Goal: Information Seeking & Learning: Compare options

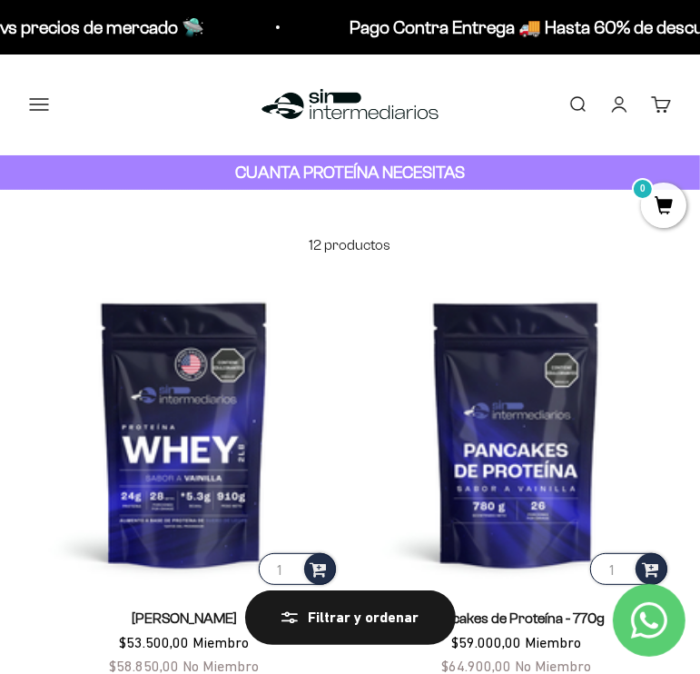
click at [36, 99] on button "Menú" at bounding box center [39, 104] width 20 height 20
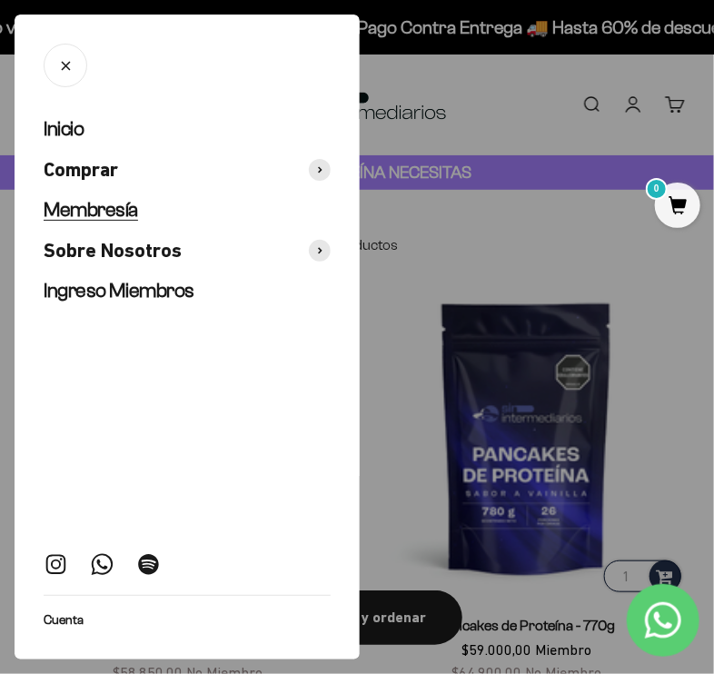
click at [92, 208] on span "Membresía" at bounding box center [91, 209] width 94 height 23
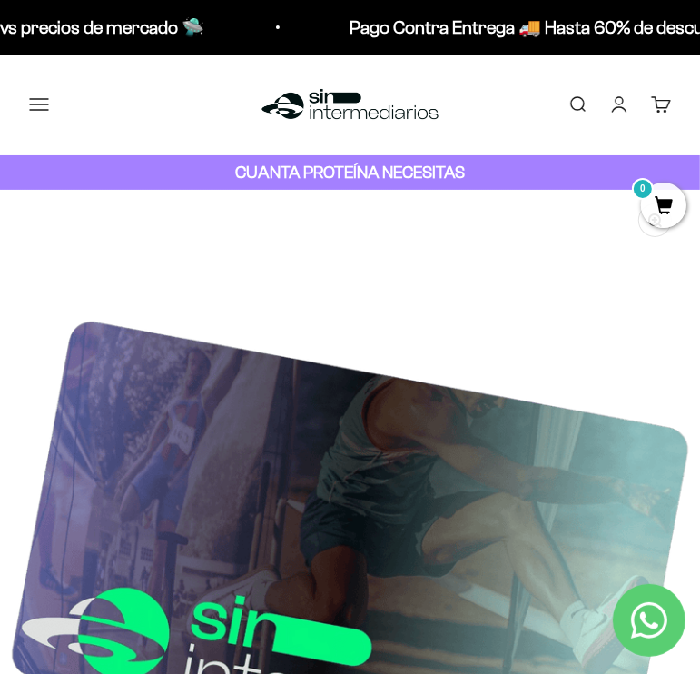
drag, startPoint x: 705, startPoint y: 77, endPoint x: 657, endPoint y: 71, distance: 48.6
click at [49, 103] on button "Menú" at bounding box center [39, 104] width 20 height 20
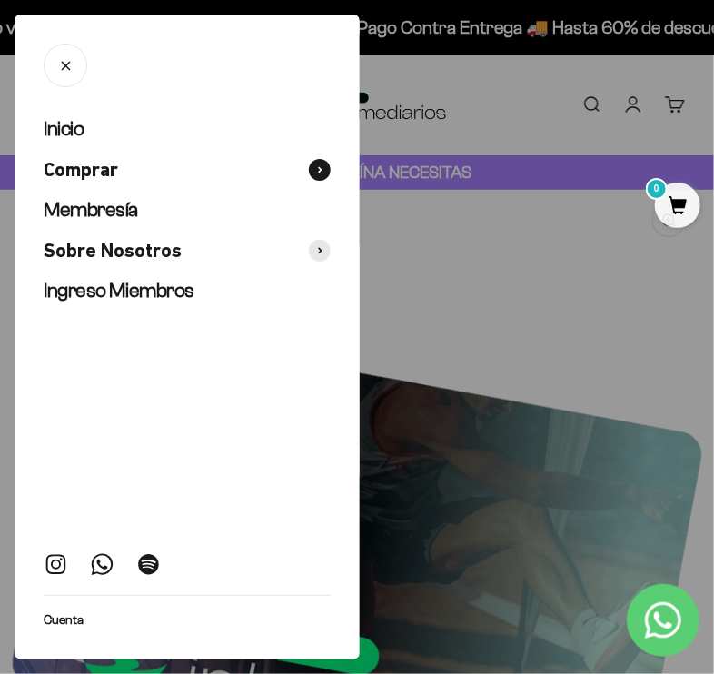
click at [100, 165] on span "Comprar" at bounding box center [81, 170] width 74 height 26
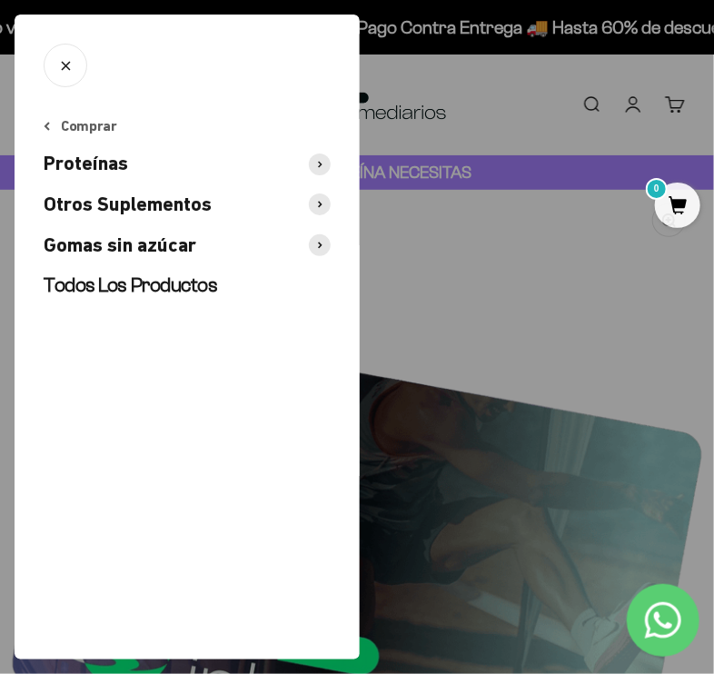
click at [315, 168] on span at bounding box center [320, 165] width 22 height 22
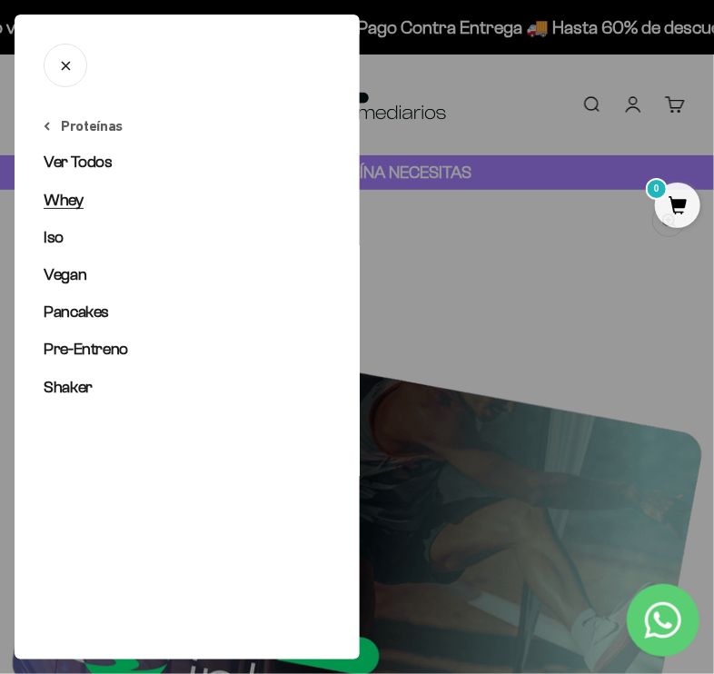
click at [106, 190] on link "Whey" at bounding box center [187, 200] width 287 height 23
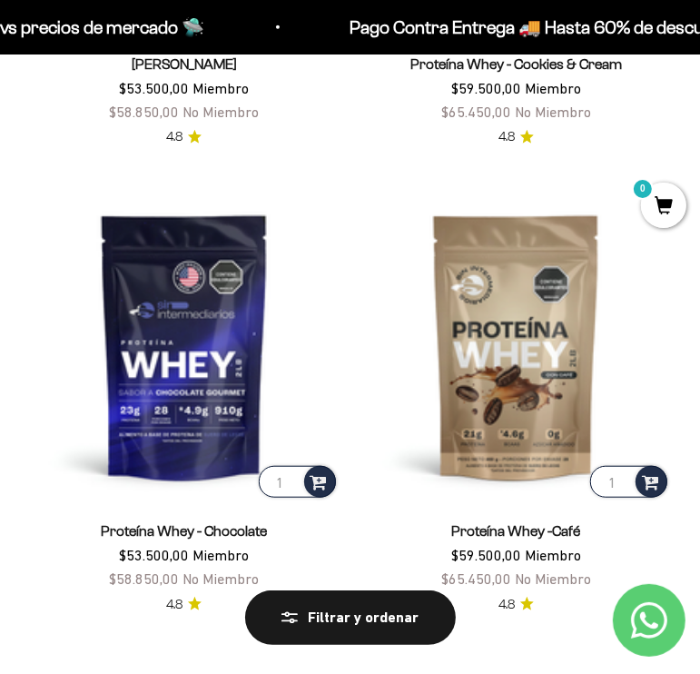
scroll to position [435, 0]
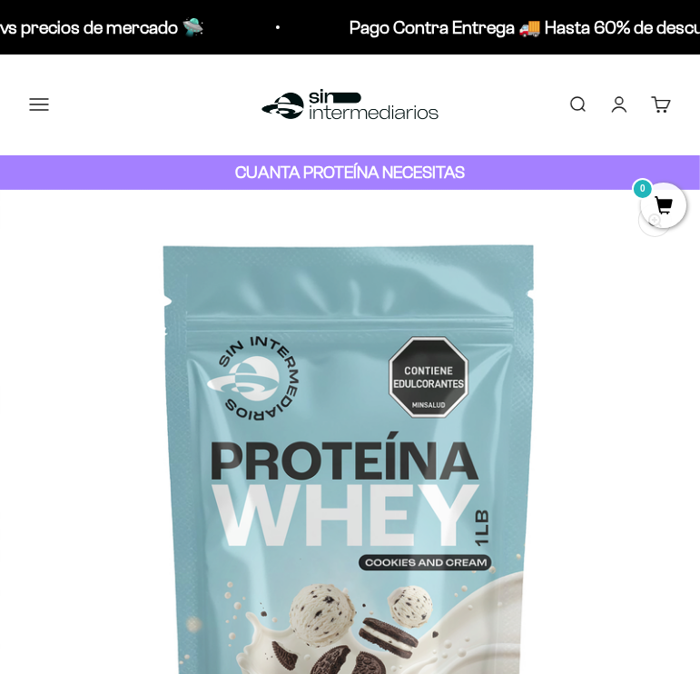
click at [45, 101] on button "Menú" at bounding box center [39, 104] width 20 height 20
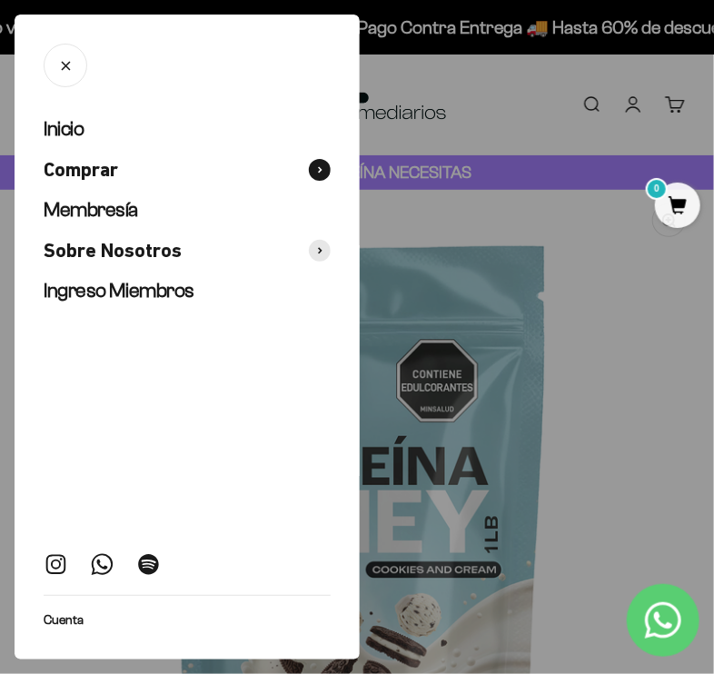
click at [126, 165] on button "Comprar" at bounding box center [187, 170] width 287 height 26
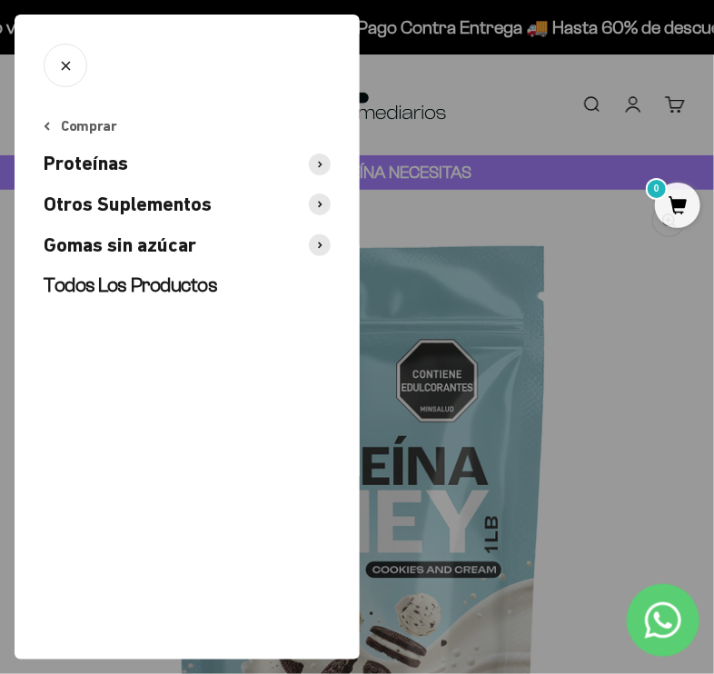
click at [134, 203] on span "Otros Suplementos" at bounding box center [128, 205] width 168 height 26
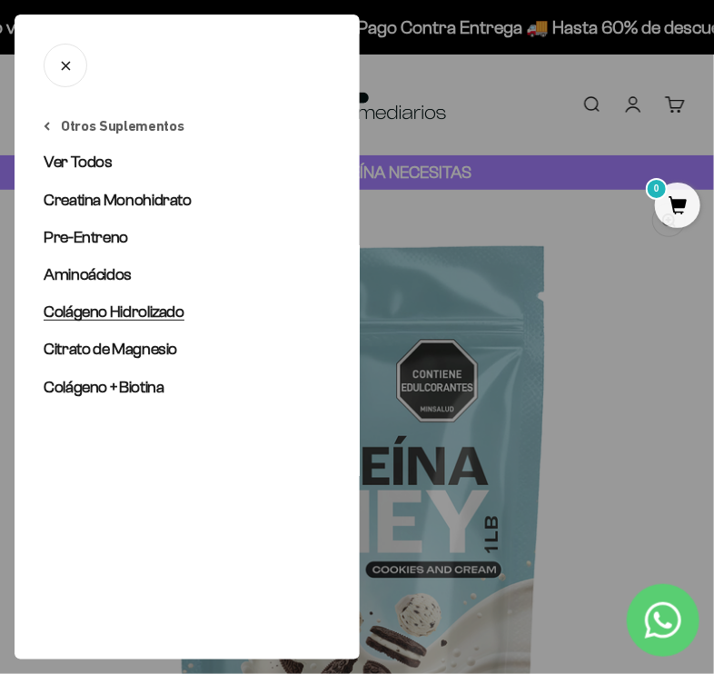
click at [158, 313] on span "Colágeno Hidrolizado" at bounding box center [114, 312] width 141 height 18
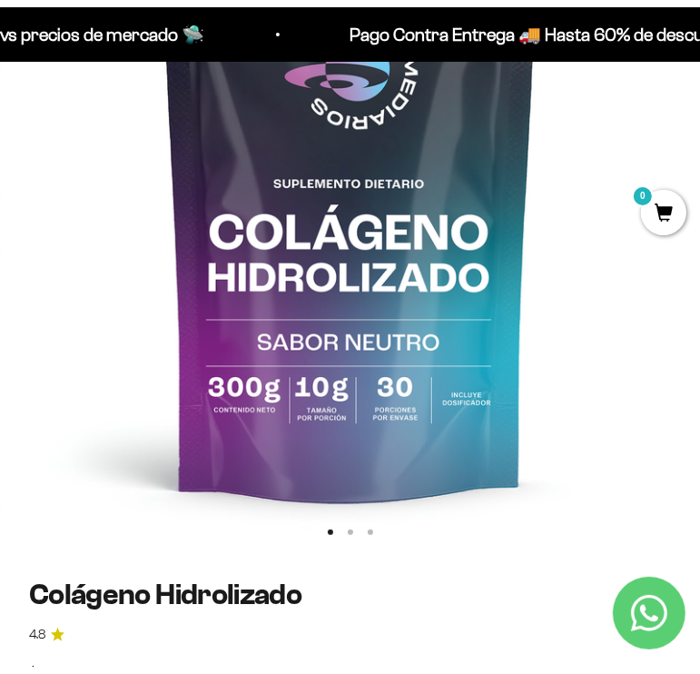
scroll to position [342, 0]
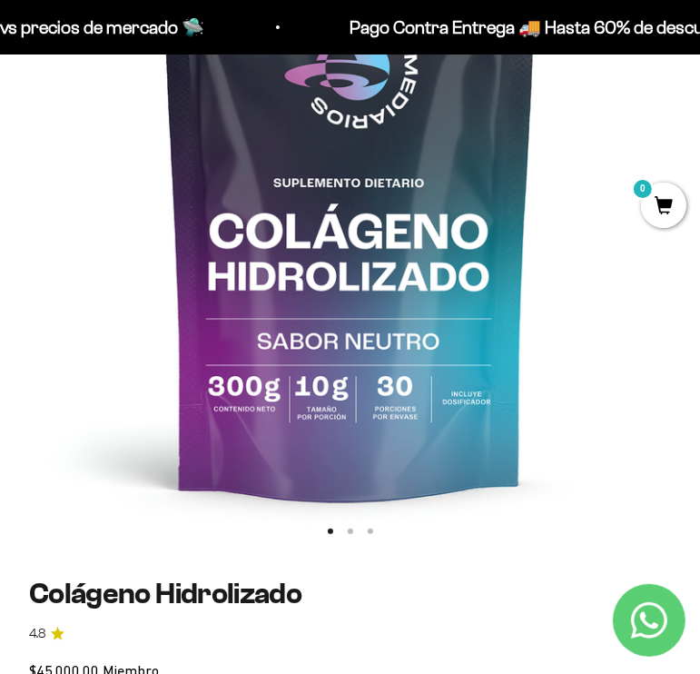
click at [521, 222] on img at bounding box center [350, 198] width 700 height 700
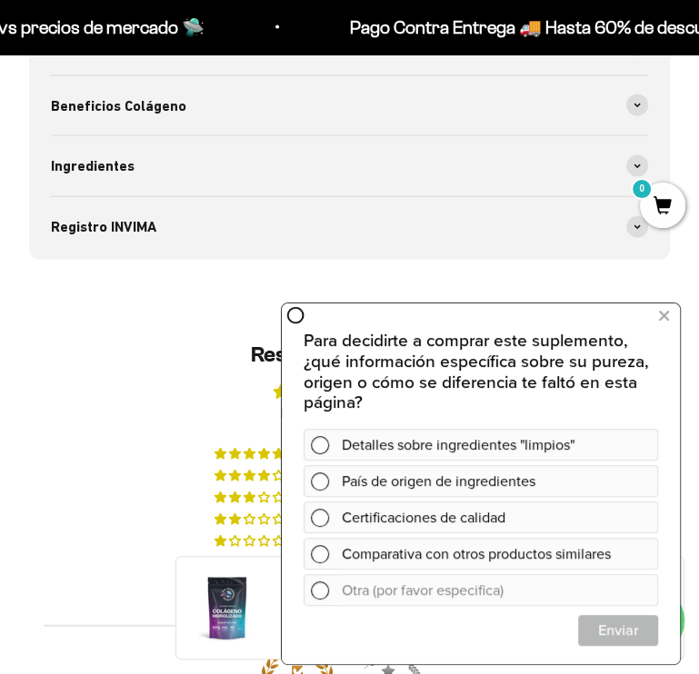
scroll to position [2013, 0]
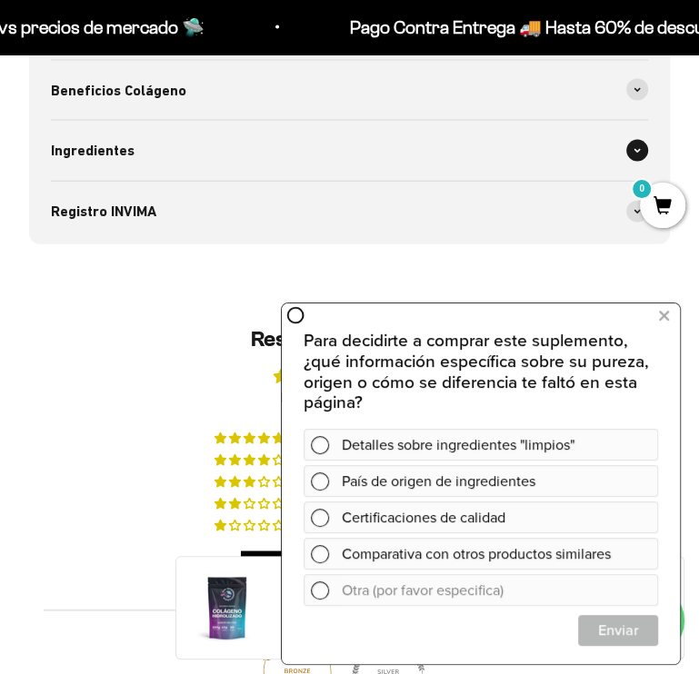
click at [470, 162] on div "Ingredientes" at bounding box center [349, 151] width 597 height 60
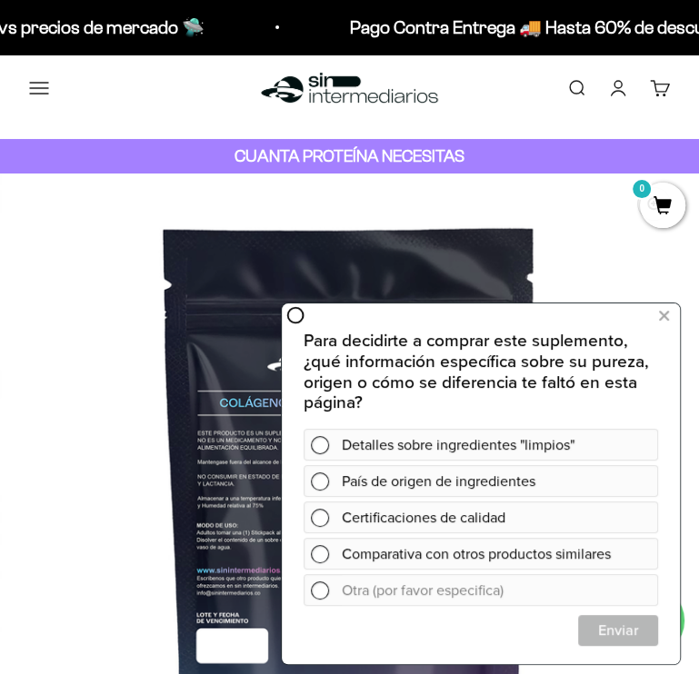
scroll to position [0, 0]
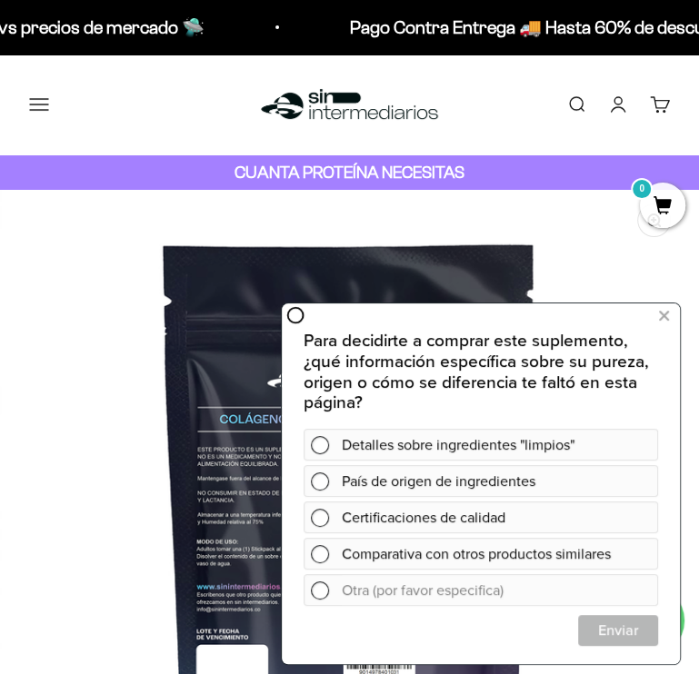
click at [494, 268] on img at bounding box center [349, 539] width 699 height 699
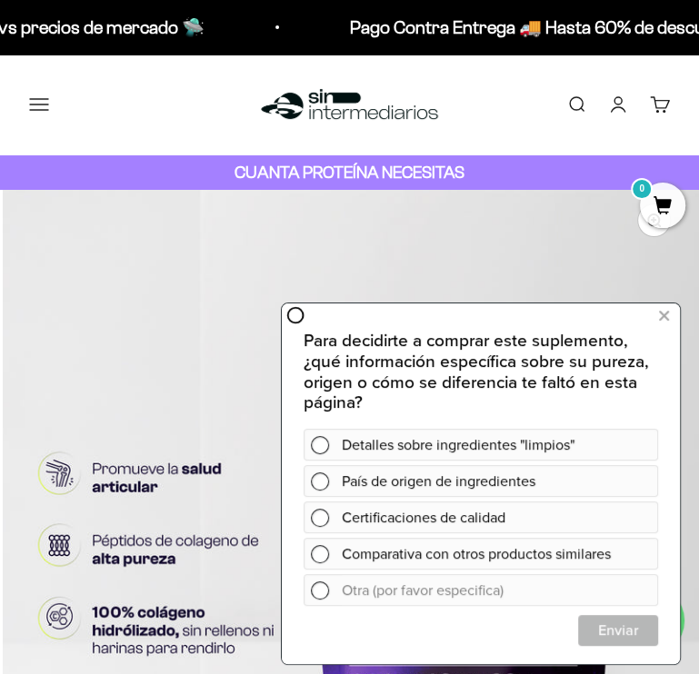
scroll to position [0, 1400]
click at [668, 325] on icon at bounding box center [664, 316] width 10 height 24
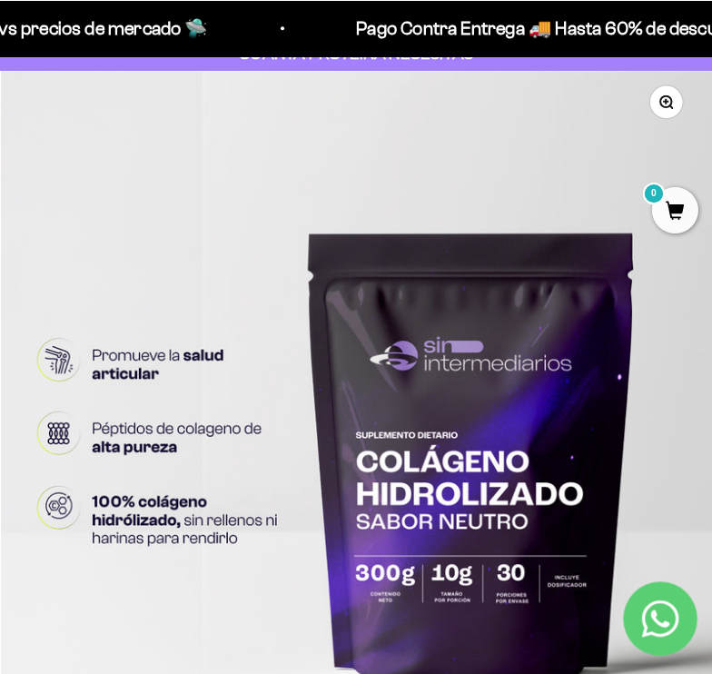
scroll to position [0, 0]
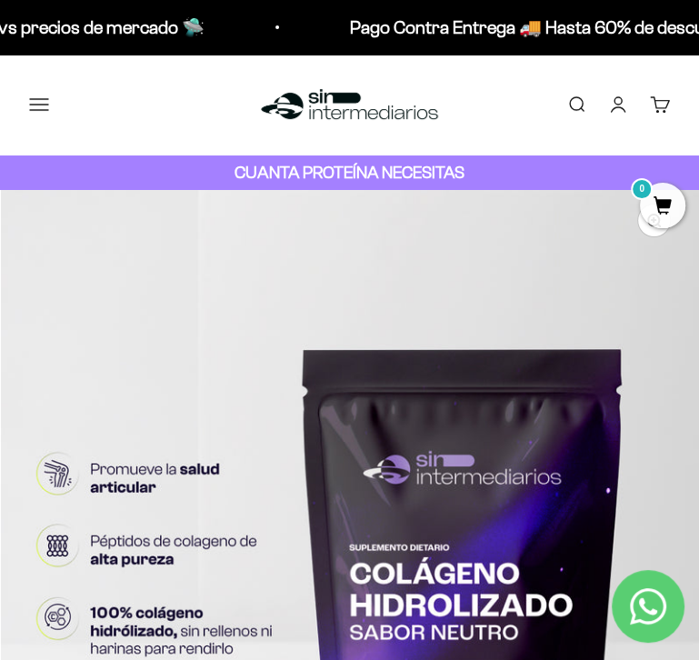
click at [35, 105] on button "Menú" at bounding box center [39, 104] width 20 height 20
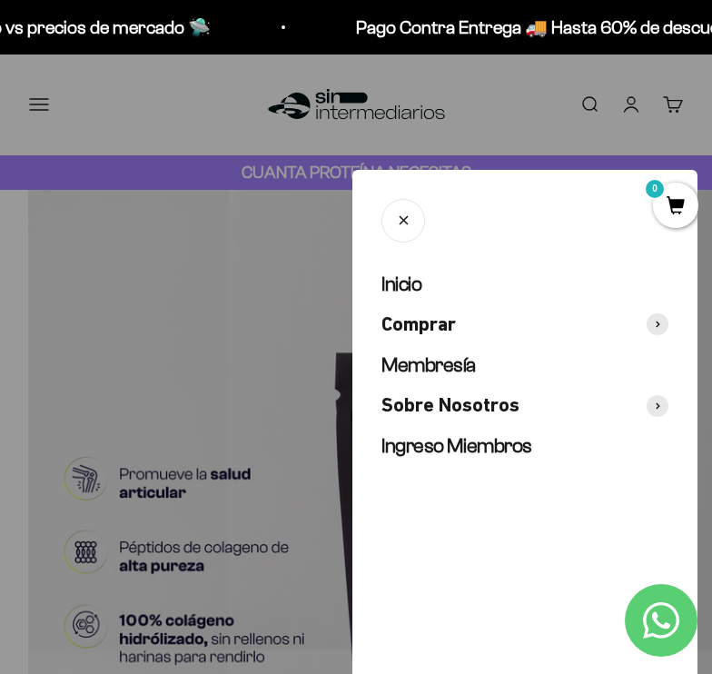
scroll to position [0, 1428]
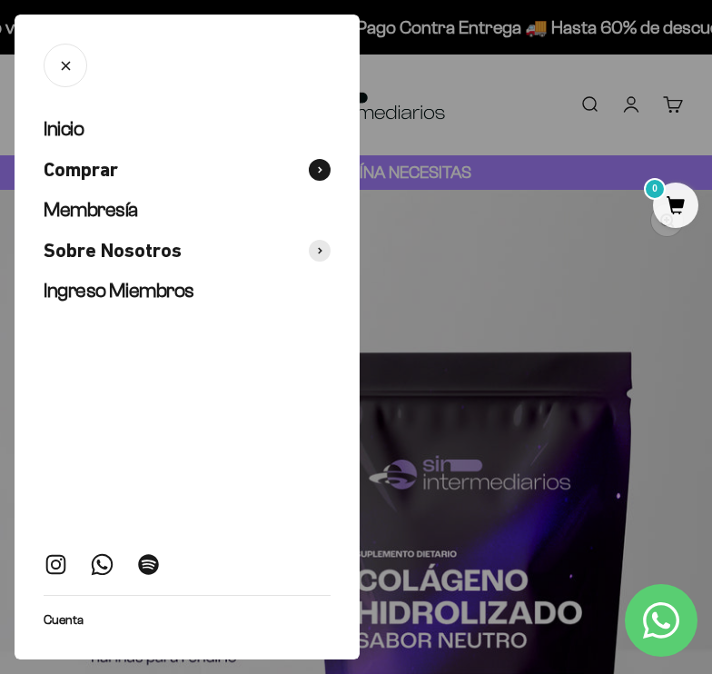
click at [152, 171] on button "Comprar" at bounding box center [187, 170] width 287 height 26
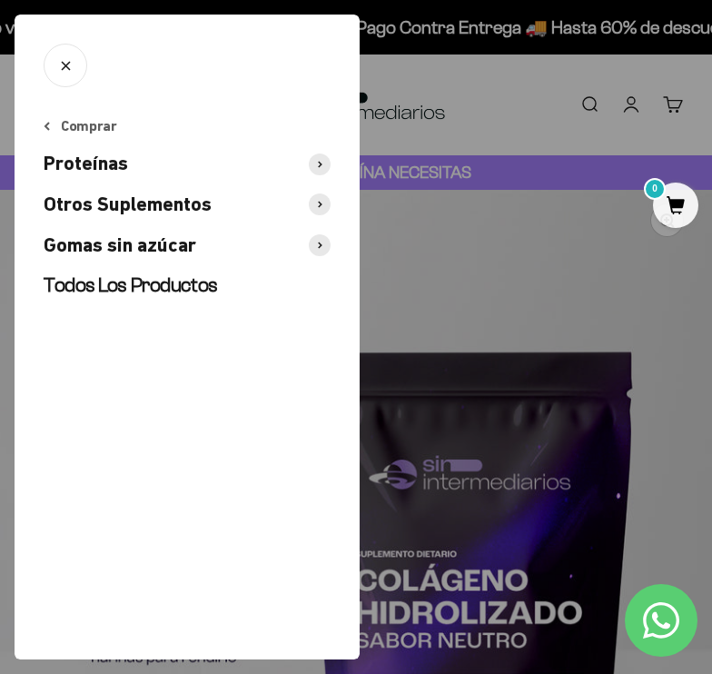
click at [322, 195] on span at bounding box center [320, 204] width 22 height 22
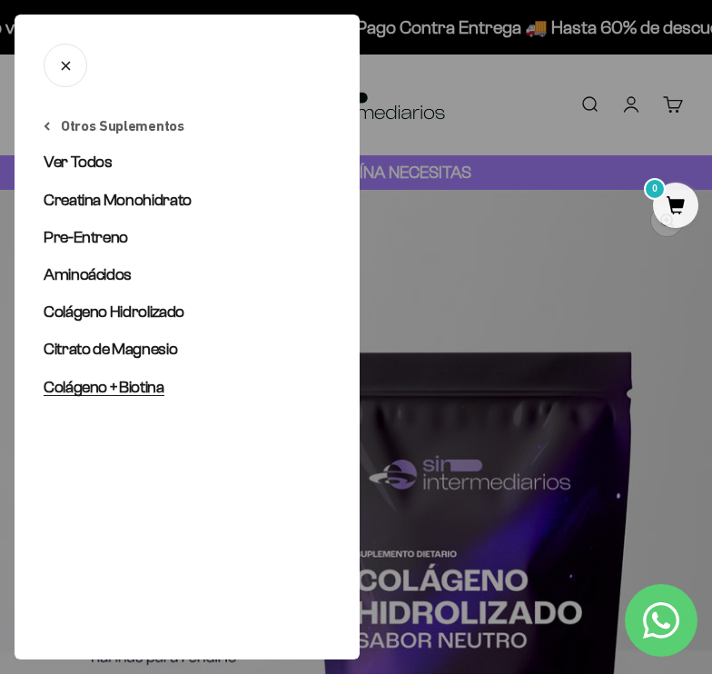
click at [134, 385] on span "Colágeno + Biotina" at bounding box center [104, 387] width 121 height 18
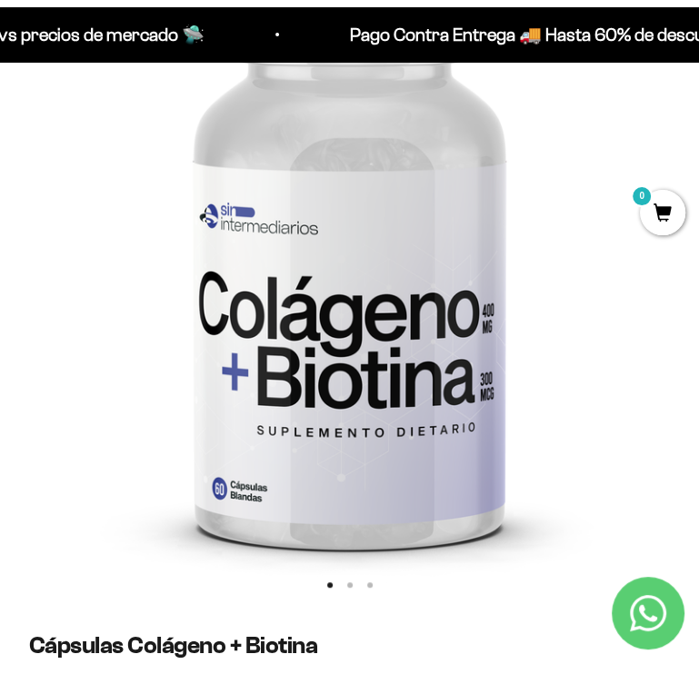
scroll to position [287, 0]
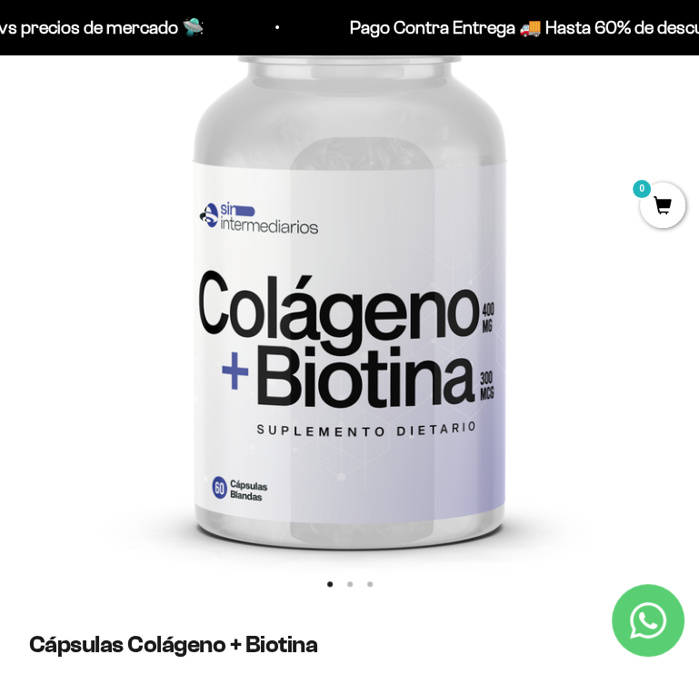
click at [431, 455] on img at bounding box center [349, 252] width 699 height 699
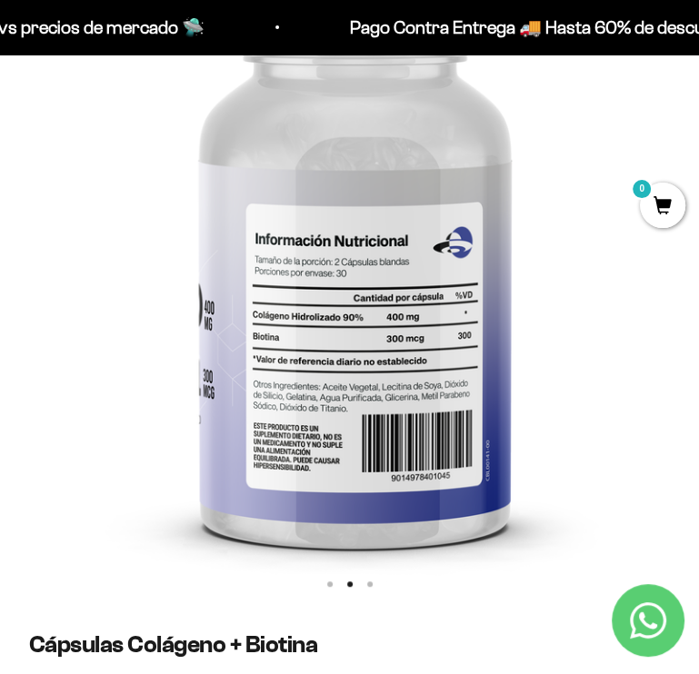
scroll to position [0, 700]
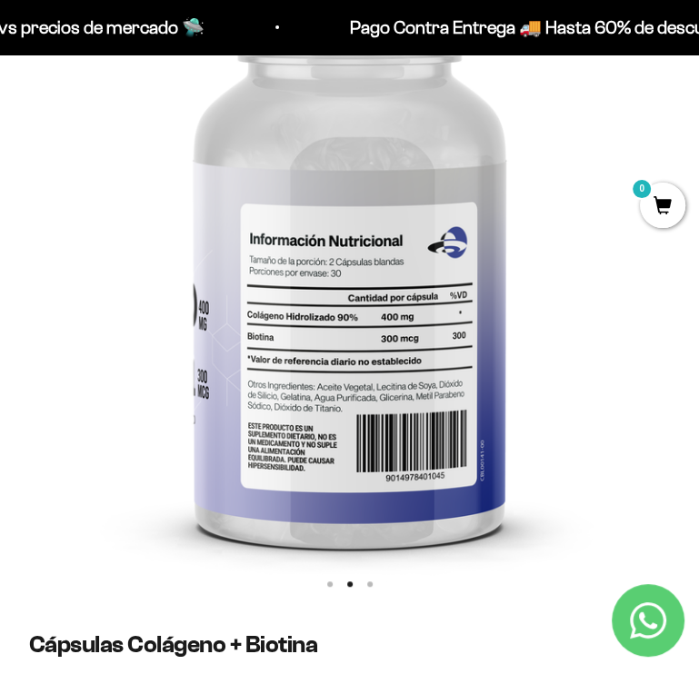
click at [431, 455] on img at bounding box center [349, 252] width 699 height 699
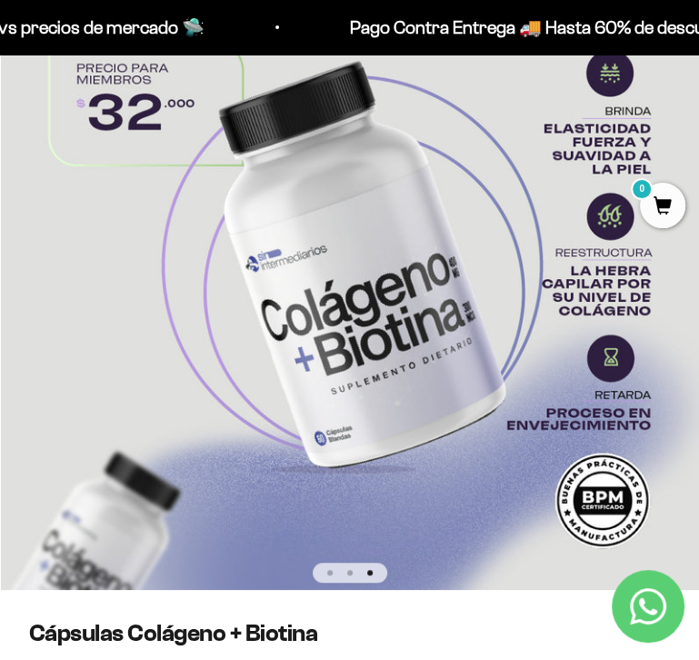
scroll to position [292, 0]
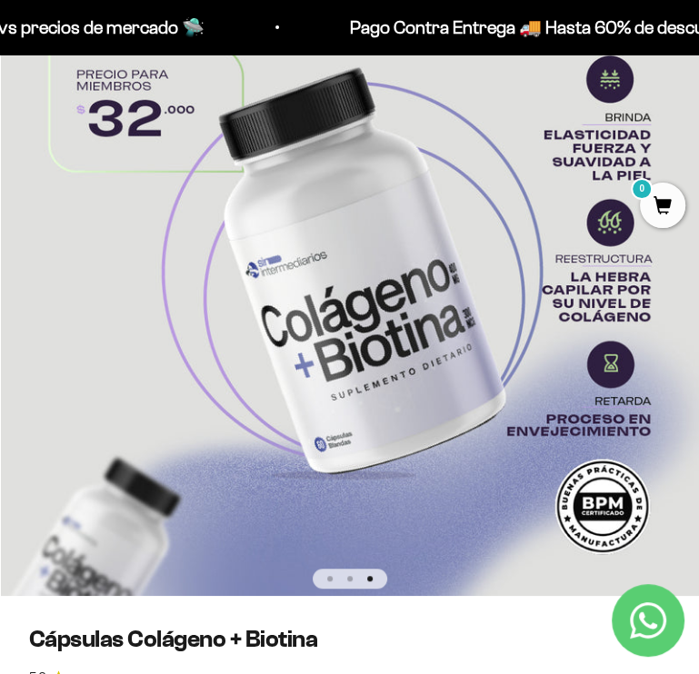
click at [560, 335] on img at bounding box center [350, 247] width 699 height 698
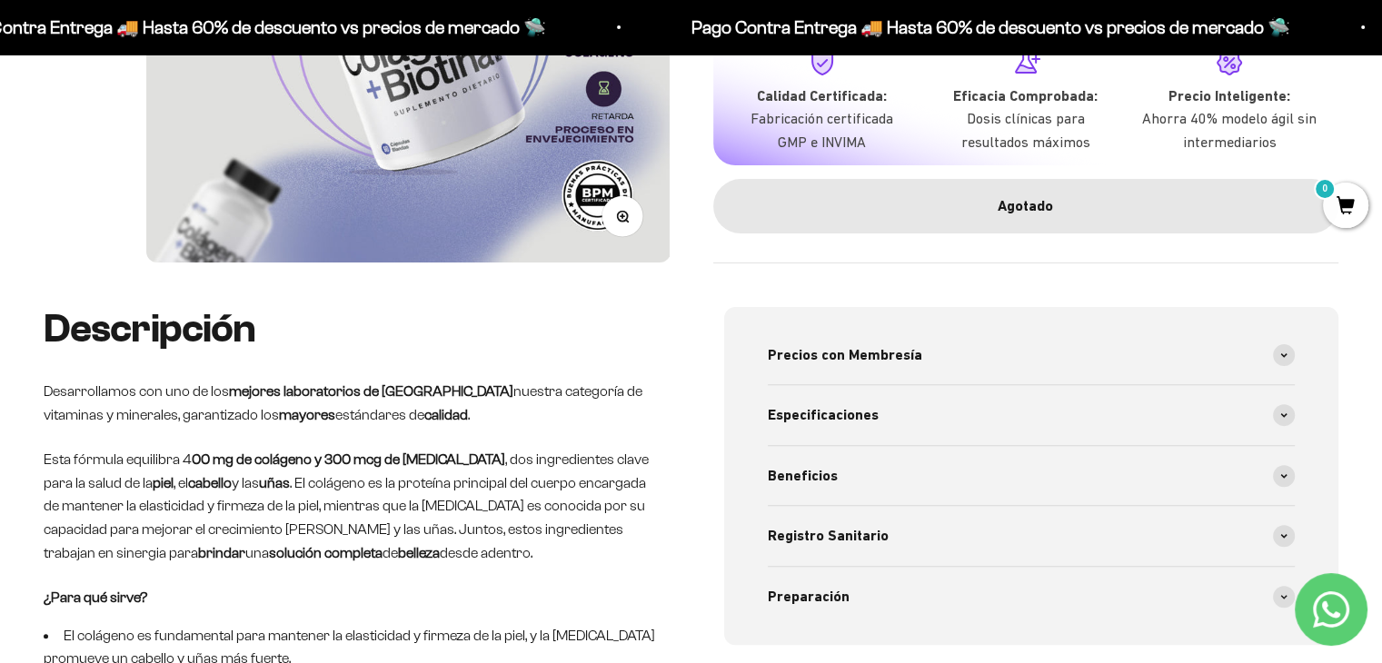
scroll to position [499, 0]
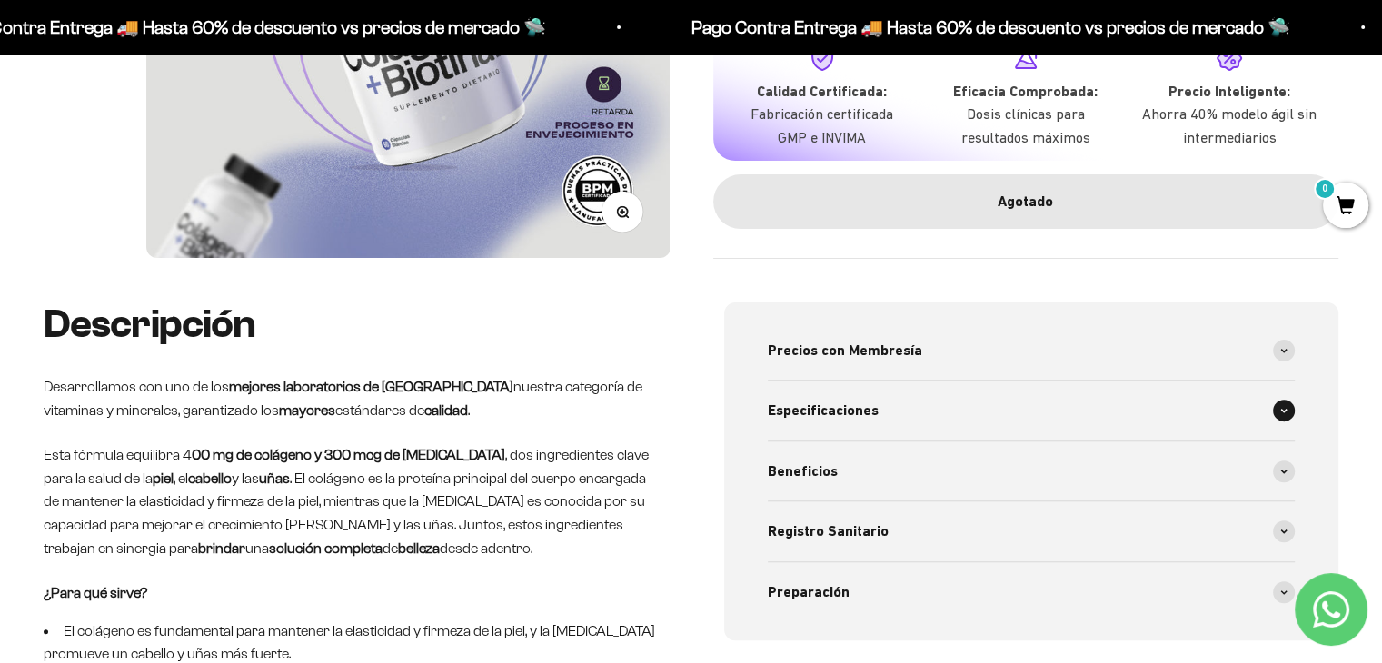
click at [698, 409] on icon at bounding box center [1283, 410] width 7 height 5
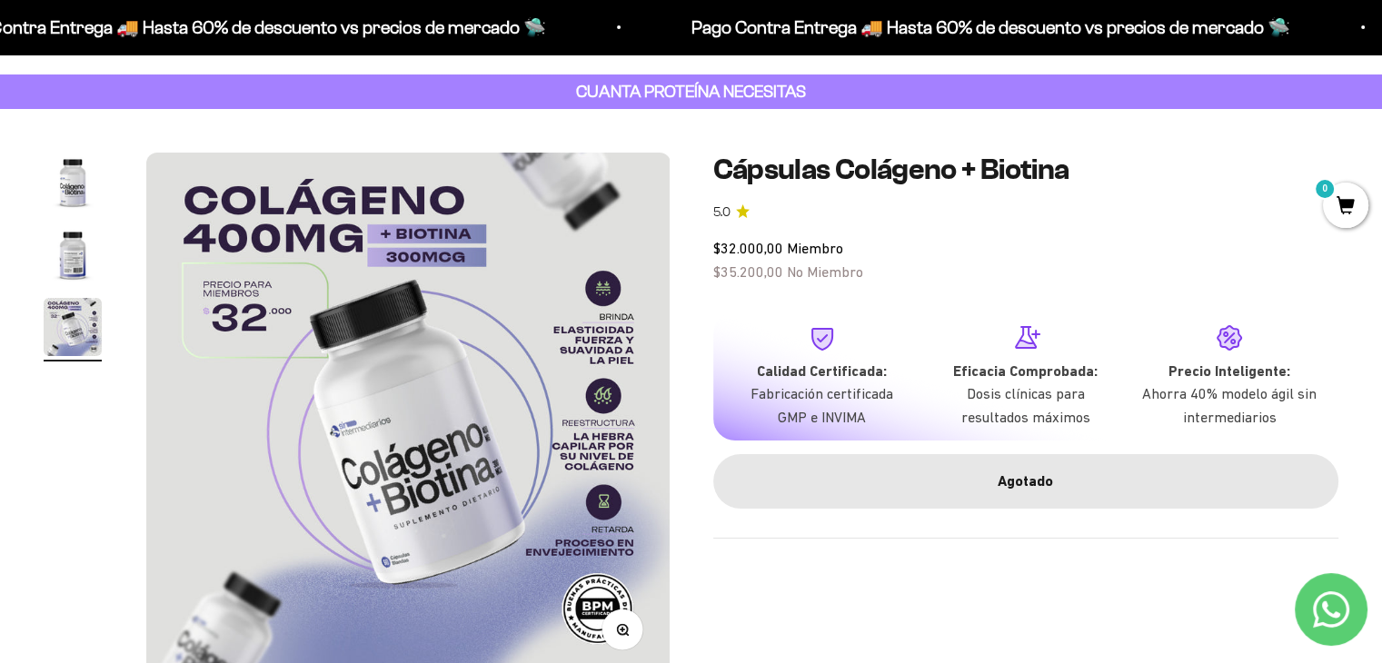
scroll to position [91, 0]
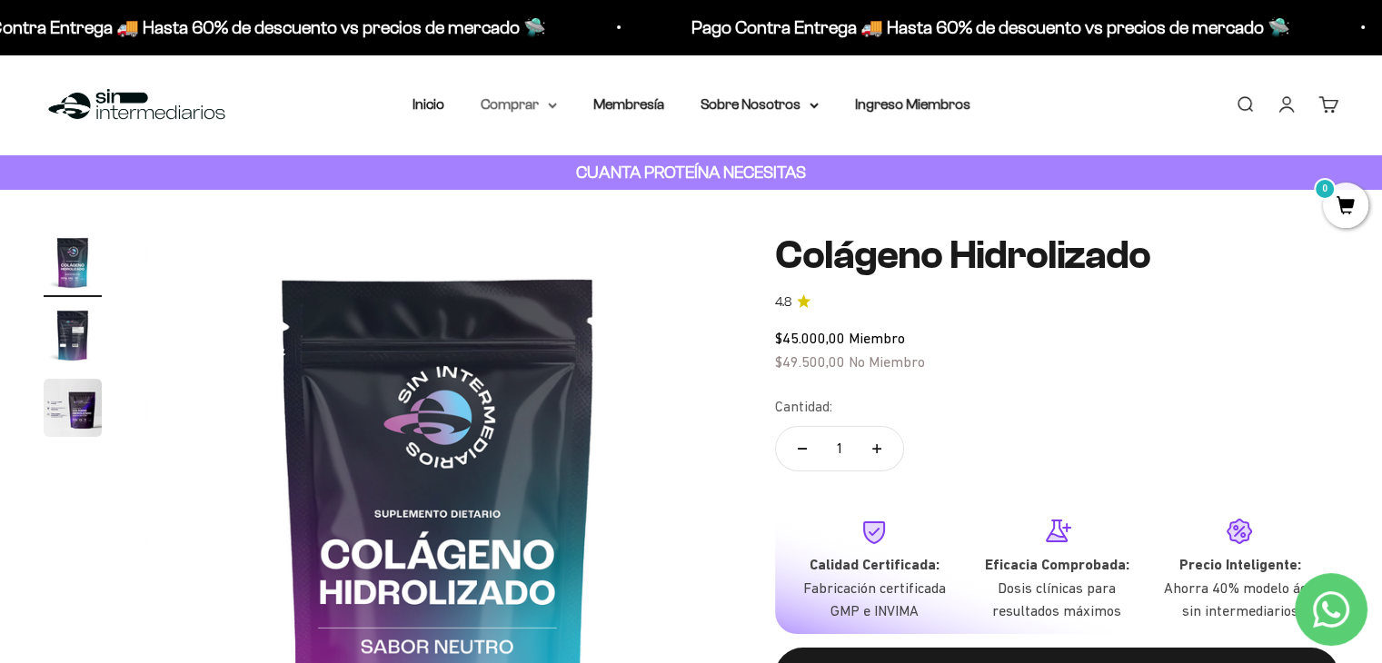
click at [541, 108] on summary "Comprar" at bounding box center [519, 105] width 76 height 24
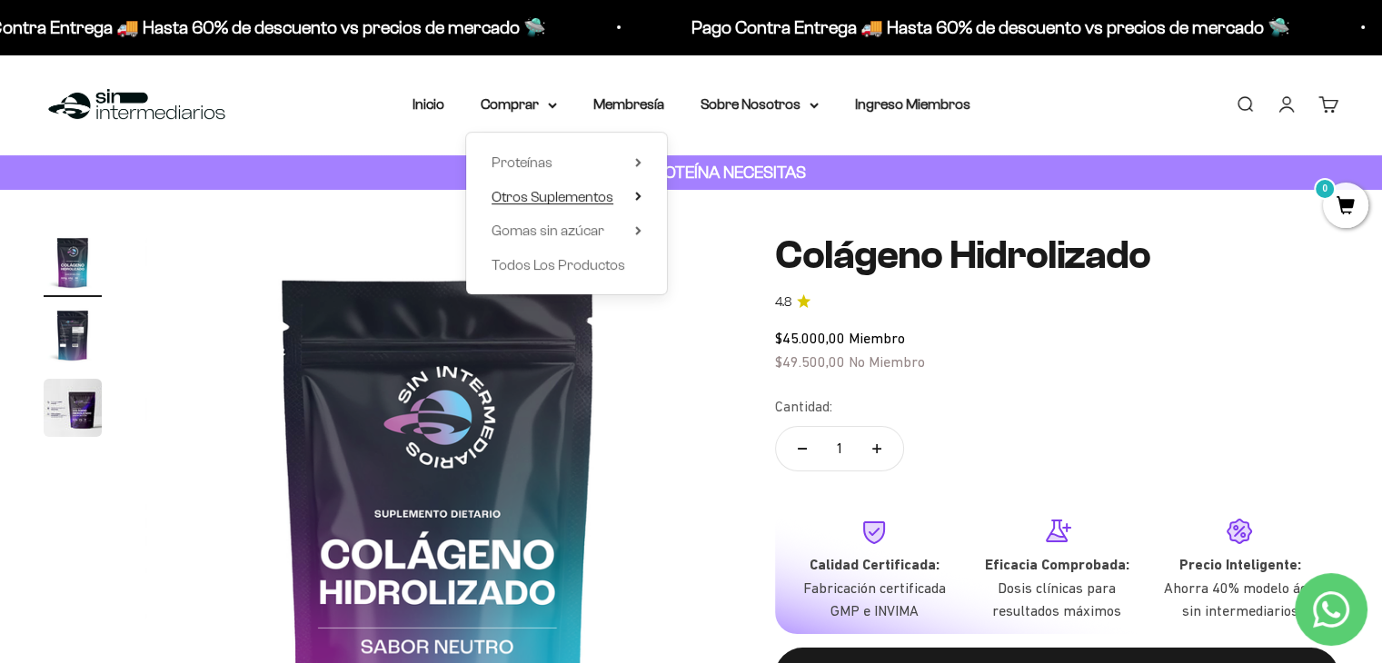
click at [555, 200] on span "Otros Suplementos" at bounding box center [552, 196] width 122 height 15
click at [547, 231] on span "Gomas sin azúcar" at bounding box center [547, 230] width 113 height 15
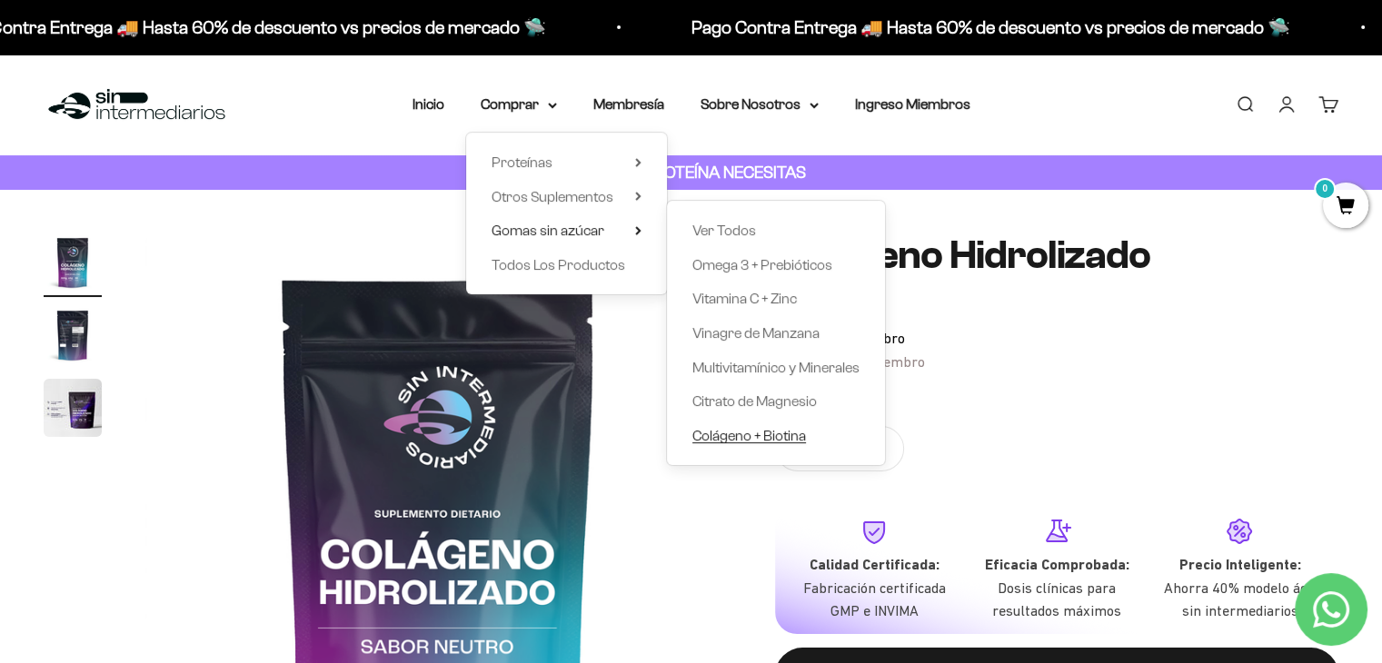
click at [777, 430] on span "Colágeno + Biotina" at bounding box center [749, 435] width 114 height 15
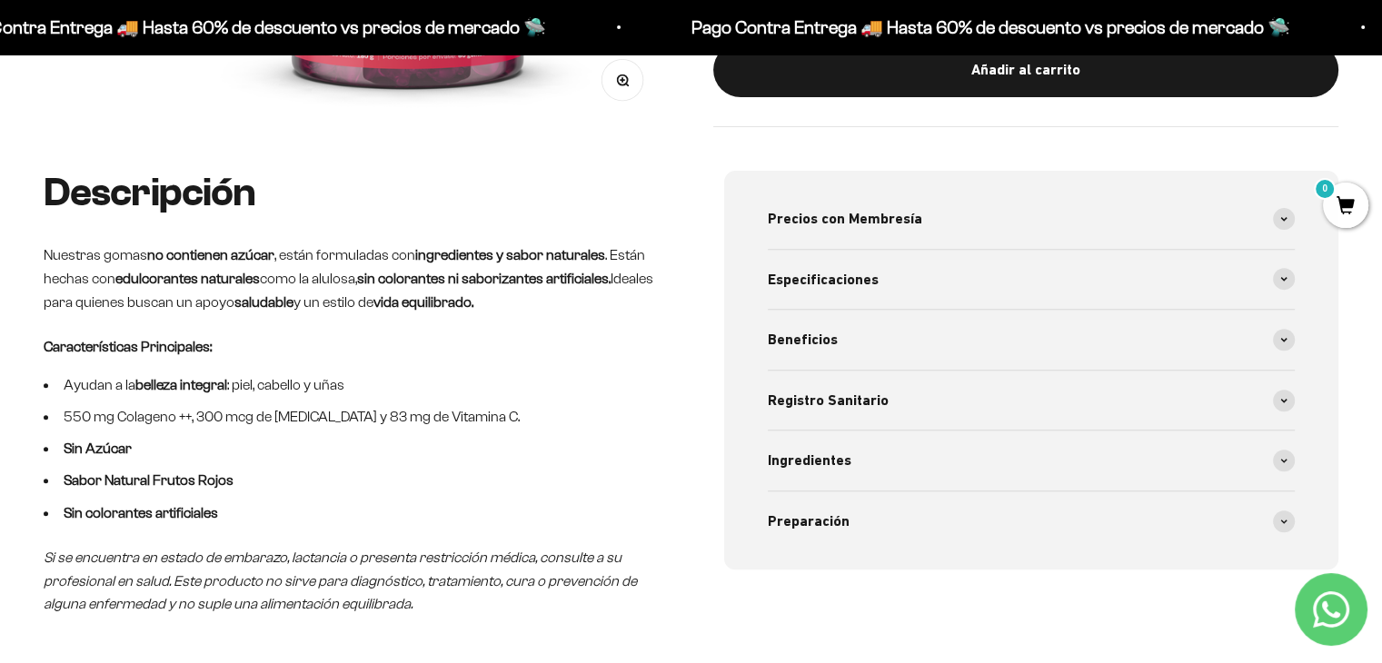
scroll to position [625, 0]
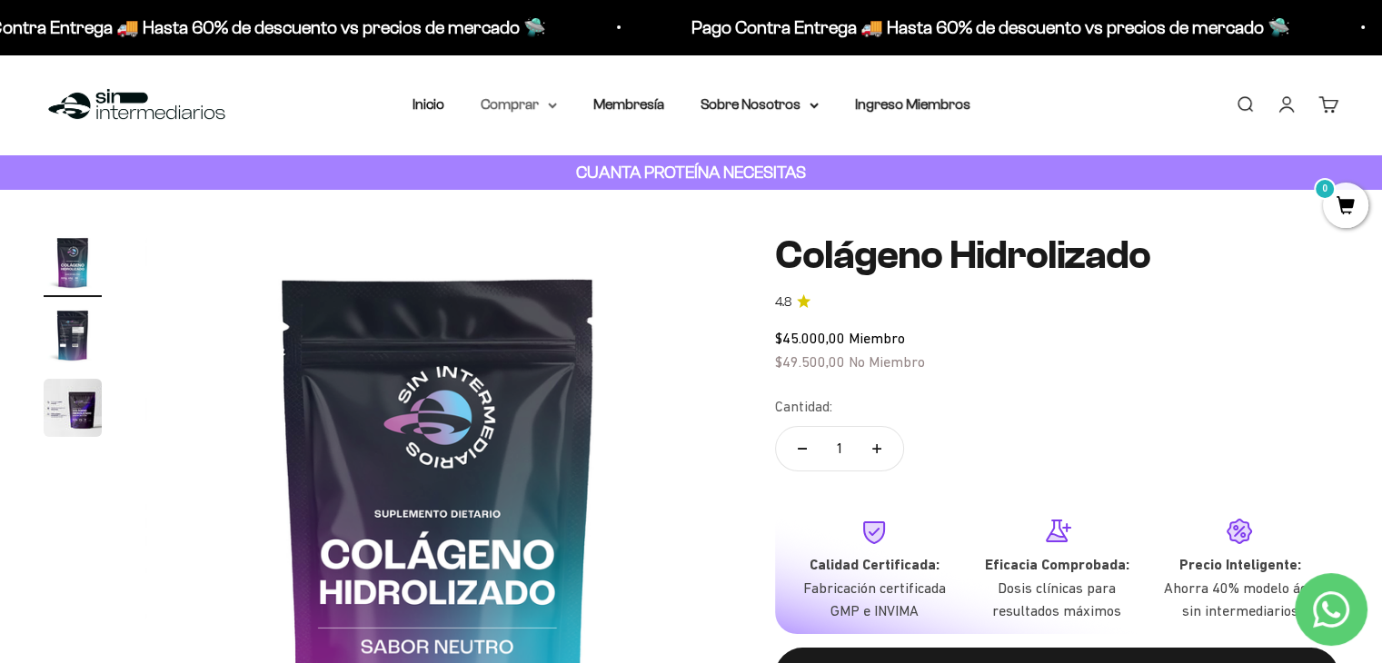
drag, startPoint x: 523, startPoint y: 108, endPoint x: 541, endPoint y: 105, distance: 17.5
click at [532, 104] on summary "Comprar" at bounding box center [519, 105] width 76 height 24
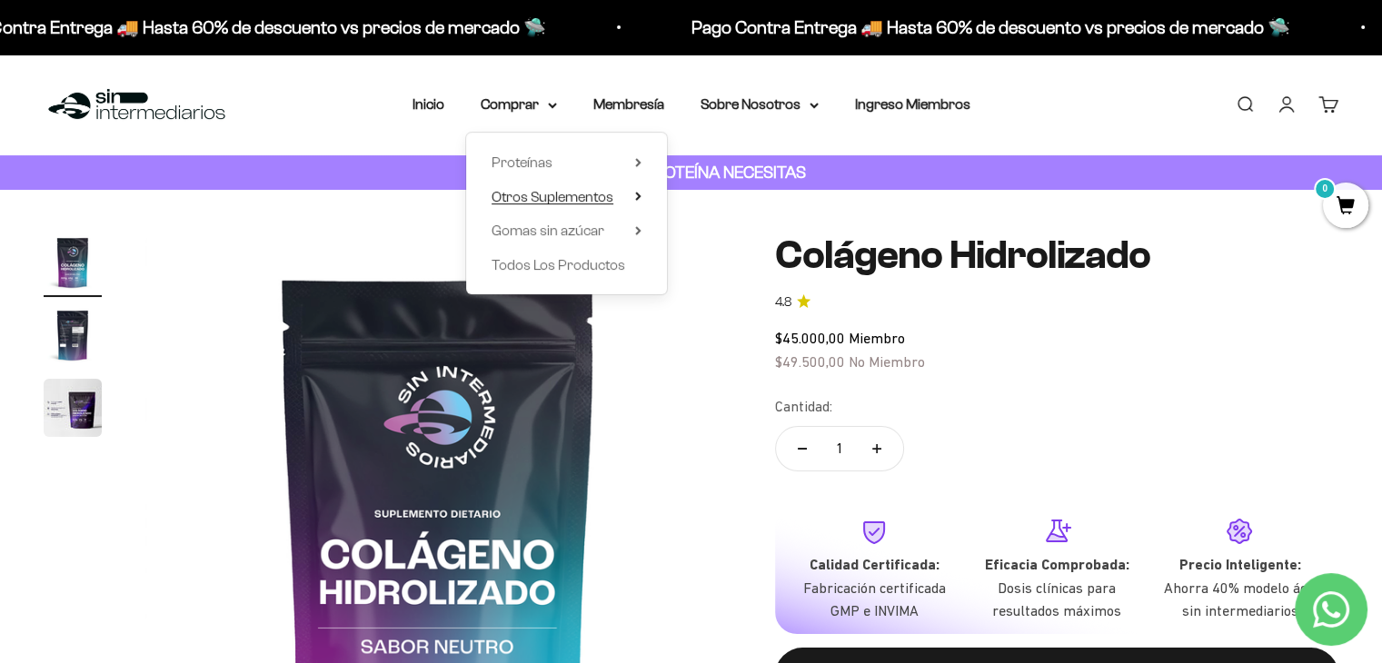
click at [544, 199] on span "Otros Suplementos" at bounding box center [552, 196] width 122 height 15
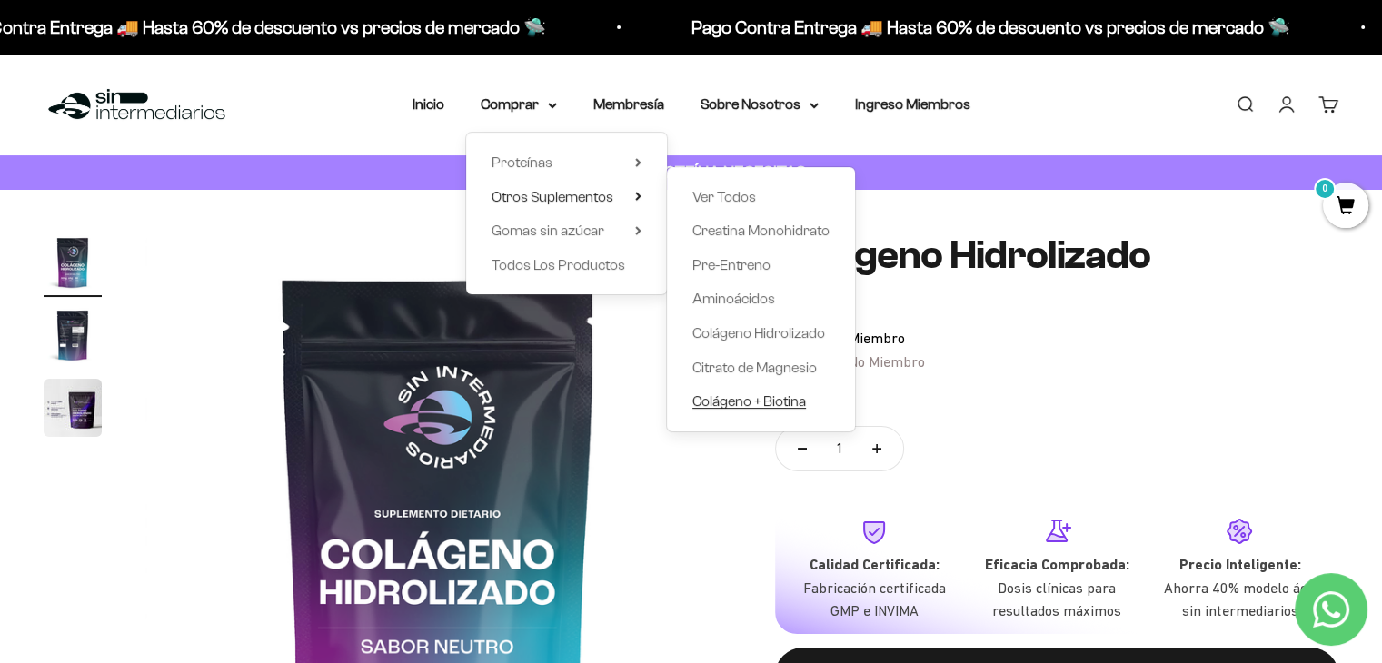
click at [702, 402] on span "Colágeno + Biotina" at bounding box center [749, 400] width 114 height 15
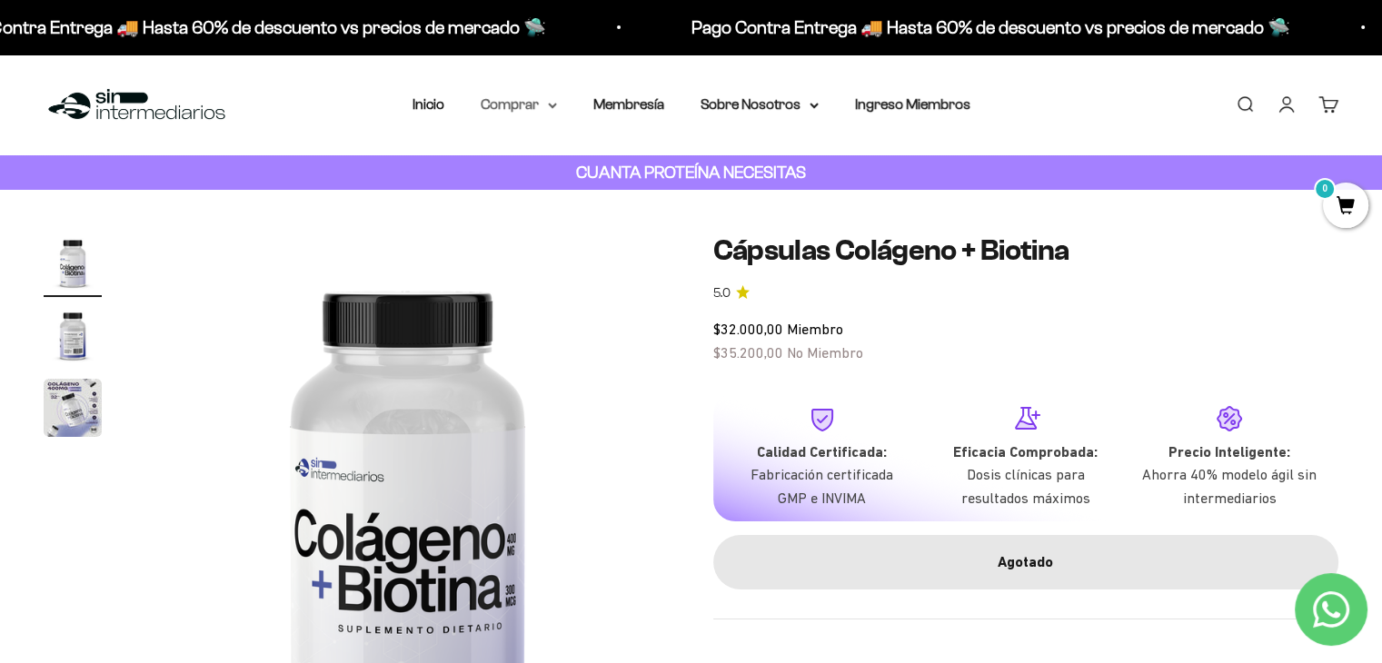
click at [505, 100] on summary "Comprar" at bounding box center [519, 105] width 76 height 24
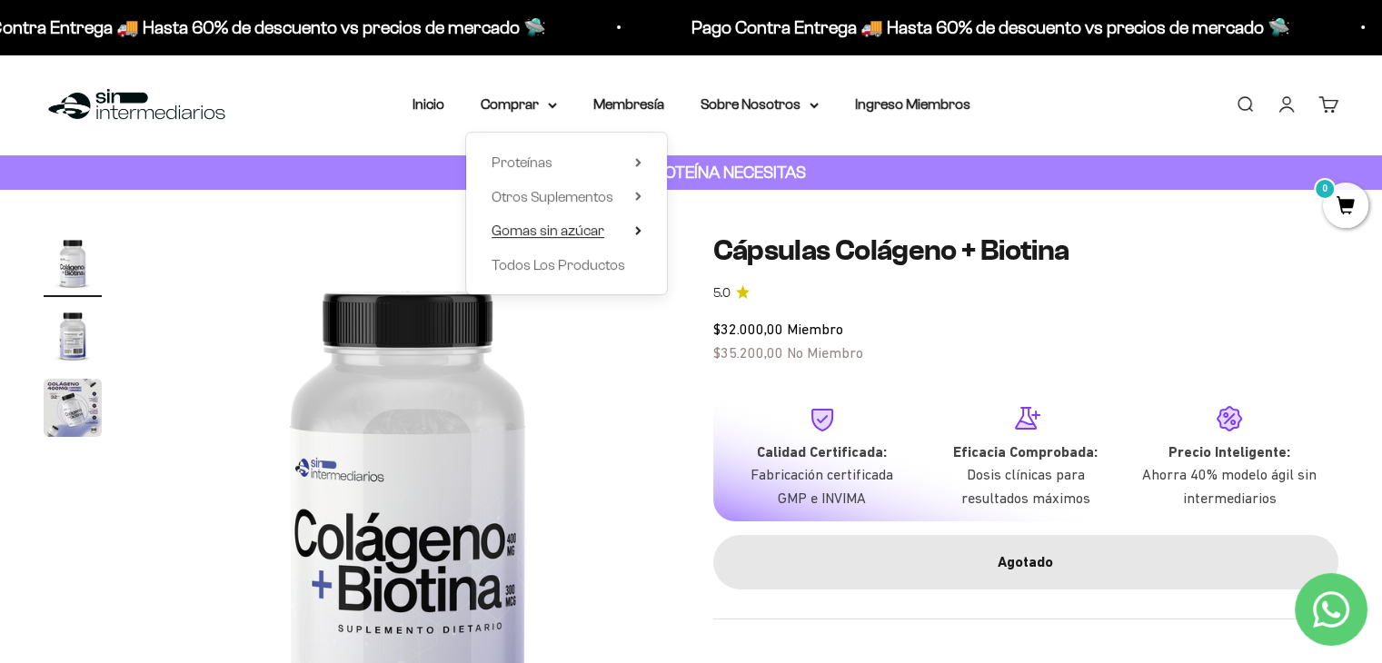
click at [543, 232] on span "Gomas sin azúcar" at bounding box center [547, 230] width 113 height 15
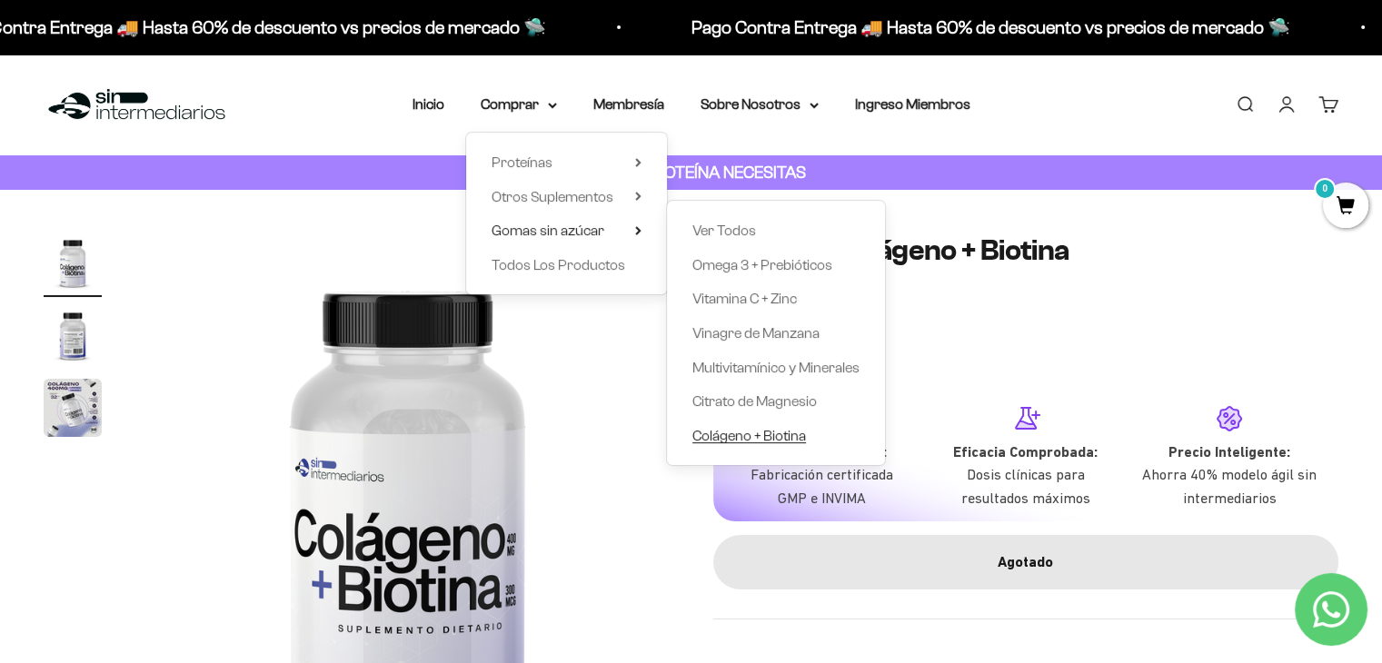
click at [727, 430] on span "Colágeno + Biotina" at bounding box center [749, 435] width 114 height 15
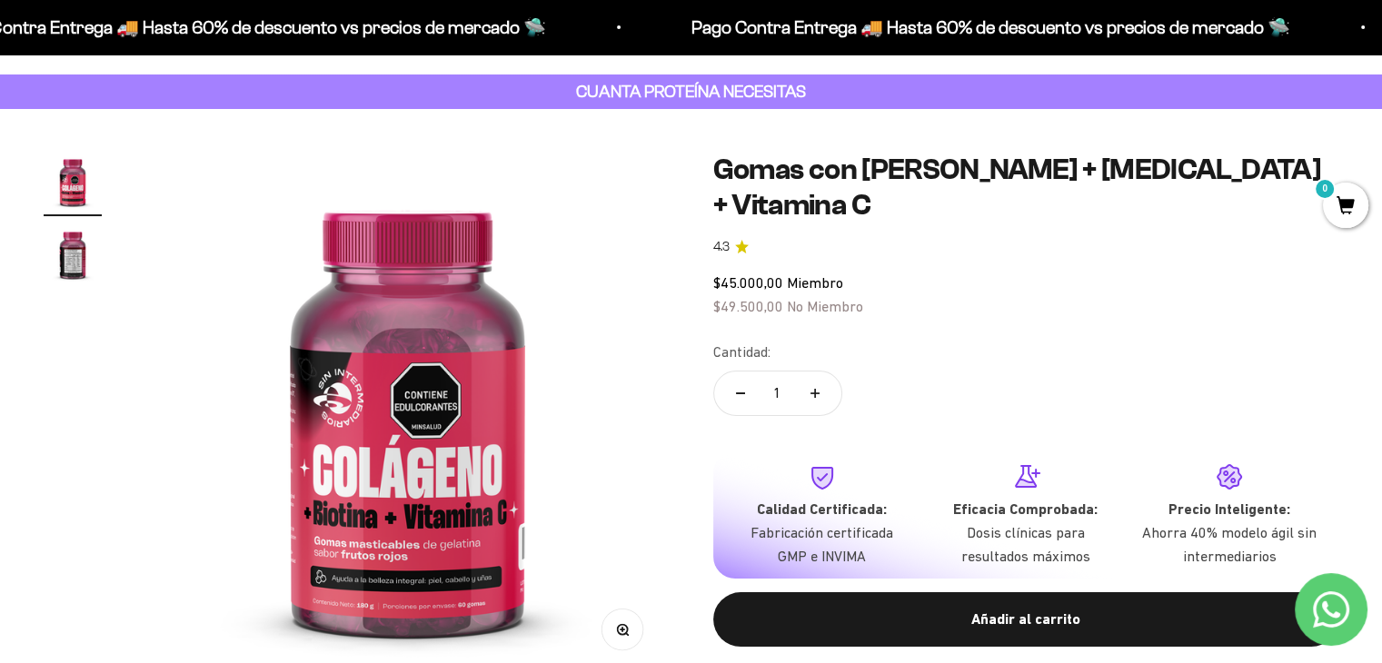
scroll to position [75, 0]
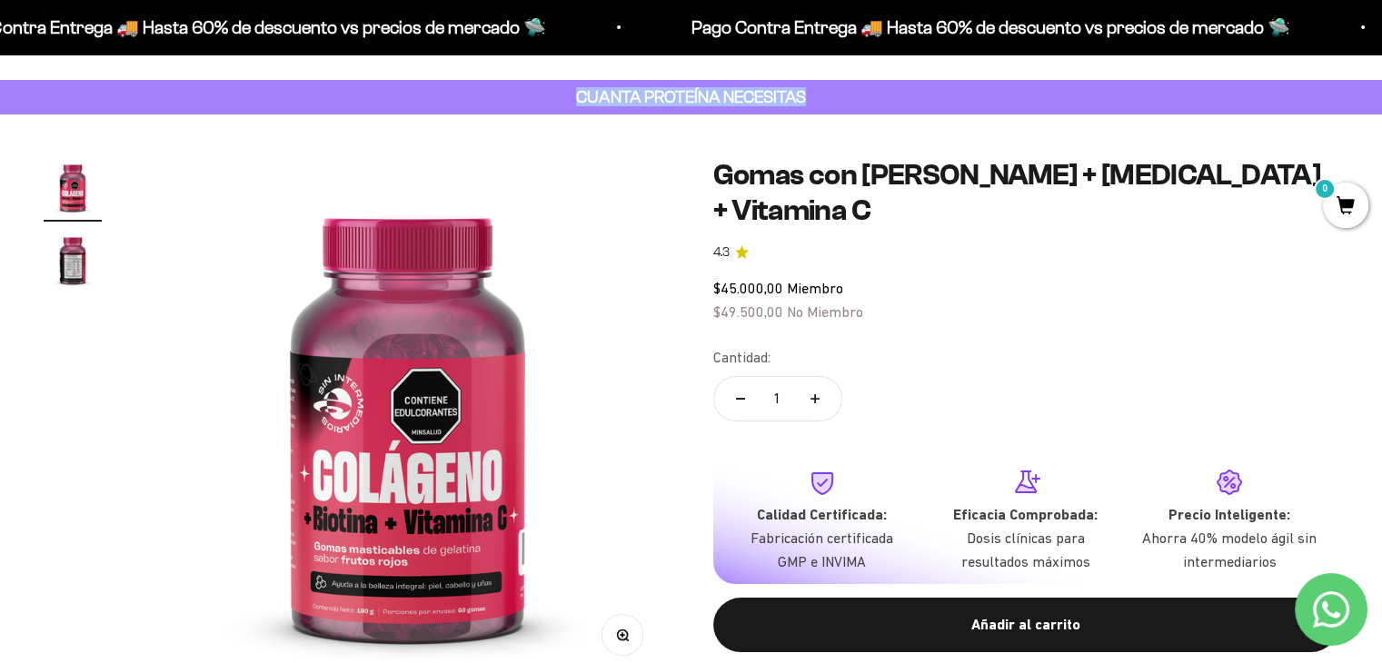
drag, startPoint x: 1380, startPoint y: 77, endPoint x: 1386, endPoint y: 88, distance: 12.6
copy body "0 Inicio Comprar Membresía Sobre Nosotros Ingreso Miembros Cuenta Comprar Prote…"
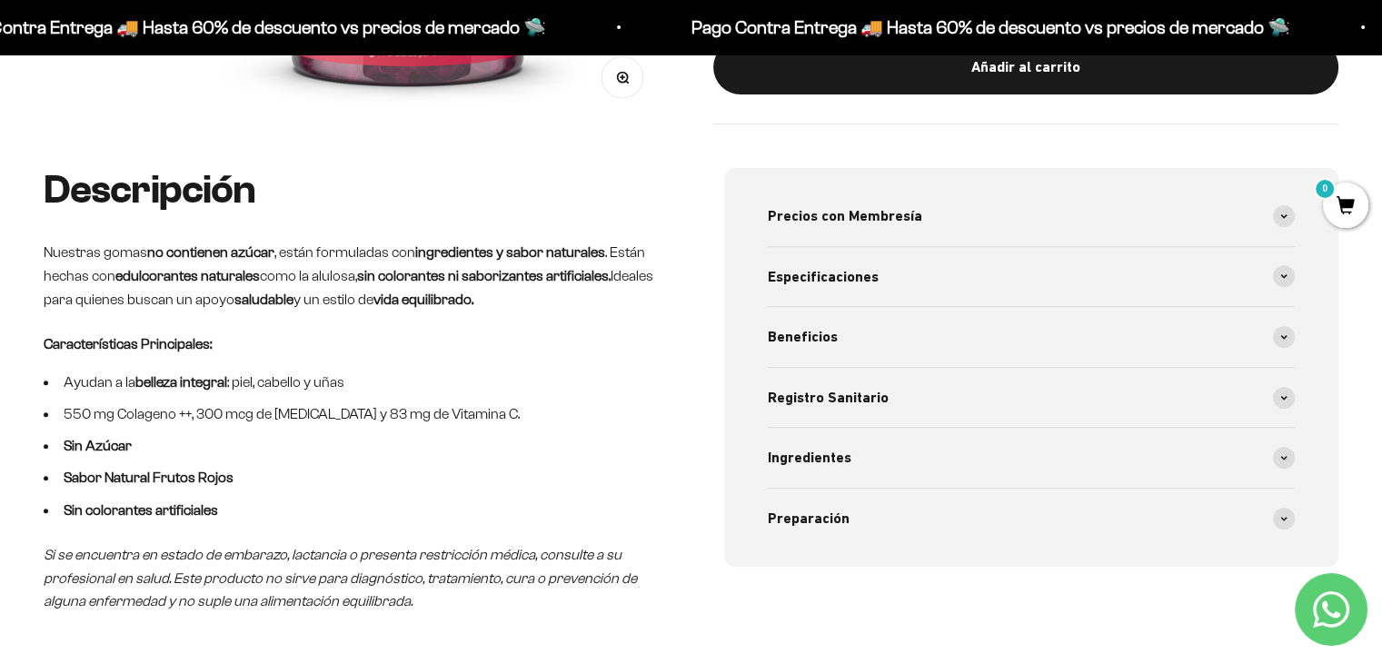
scroll to position [628, 0]
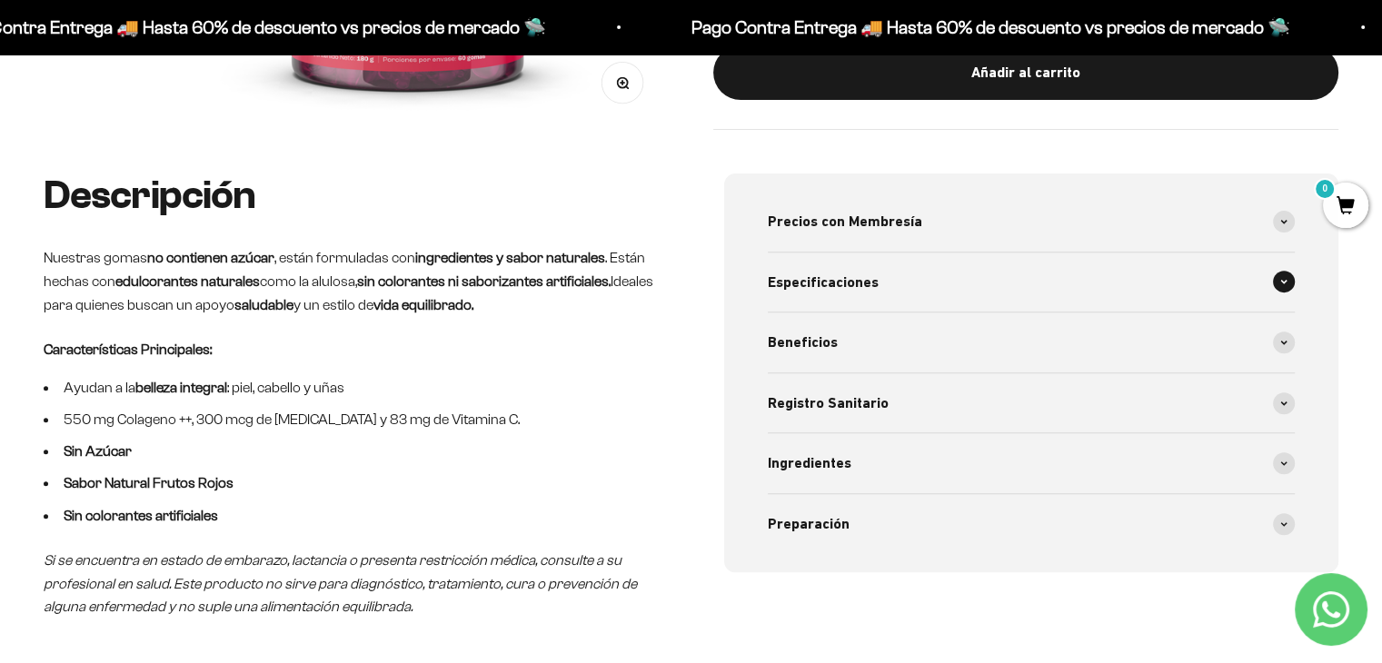
click at [1047, 287] on div "Especificaciones" at bounding box center [1032, 283] width 528 height 60
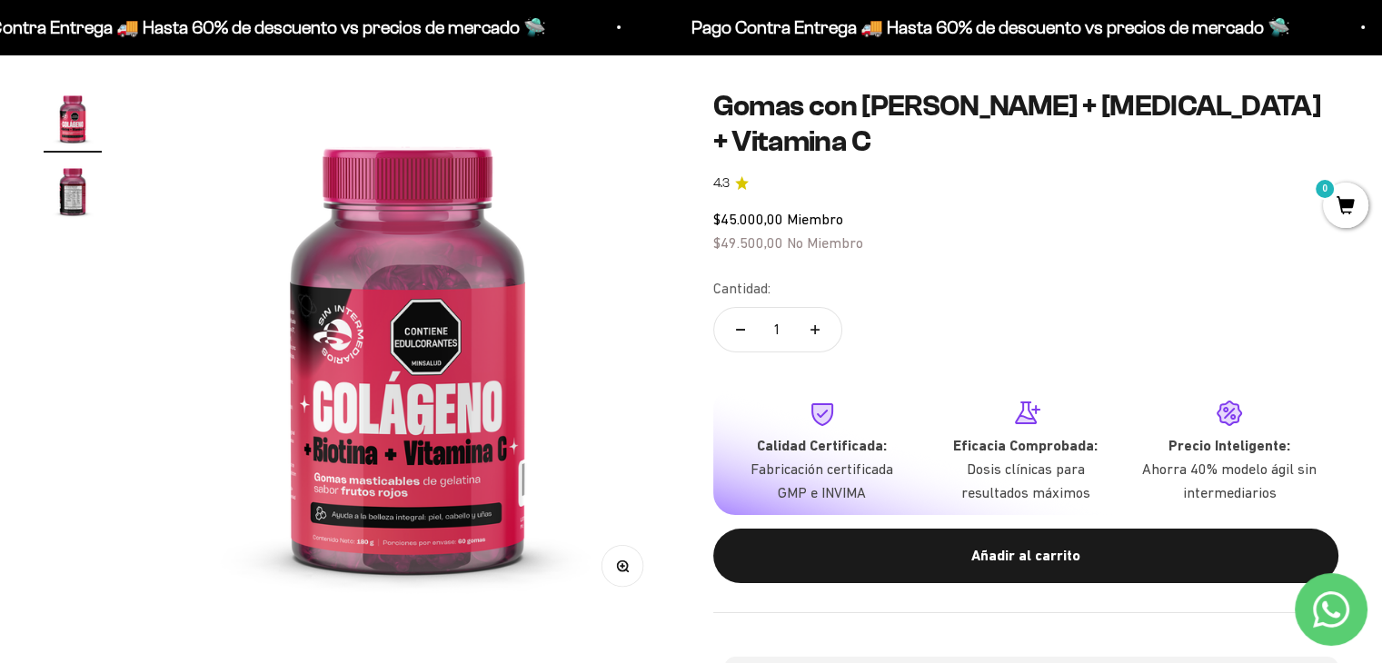
scroll to position [0, 0]
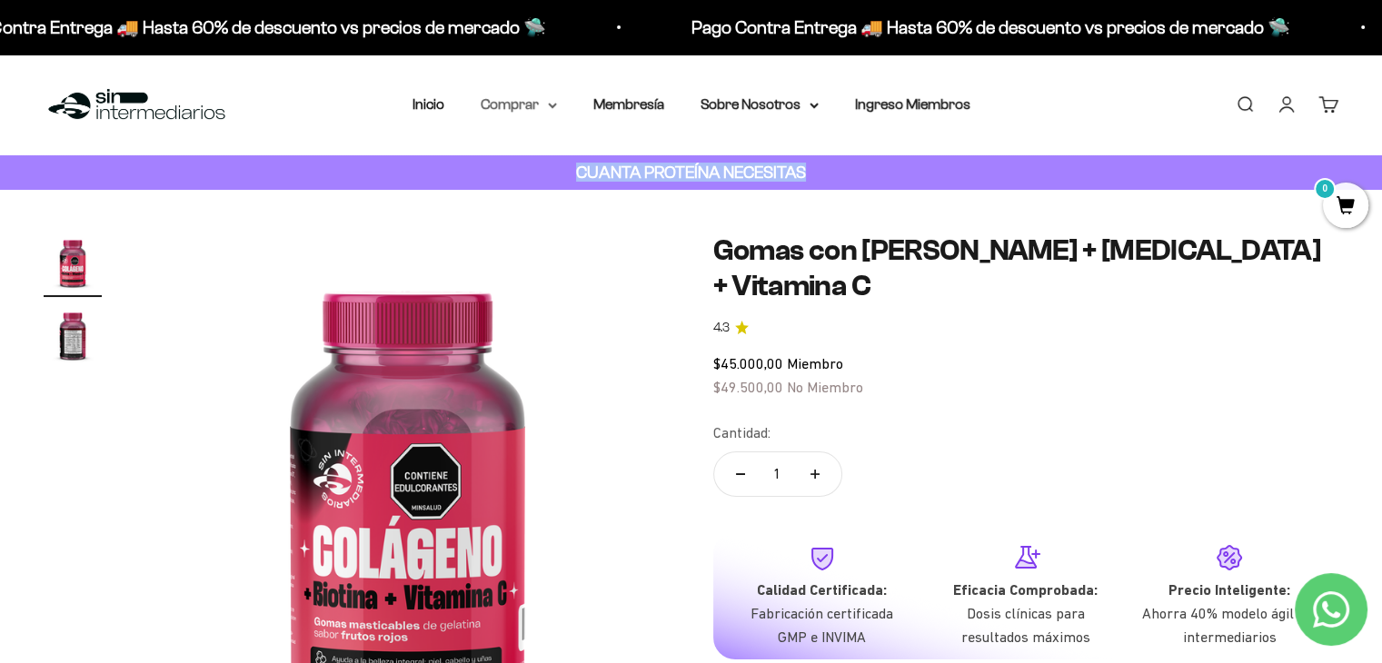
click at [494, 103] on summary "Comprar" at bounding box center [519, 105] width 76 height 24
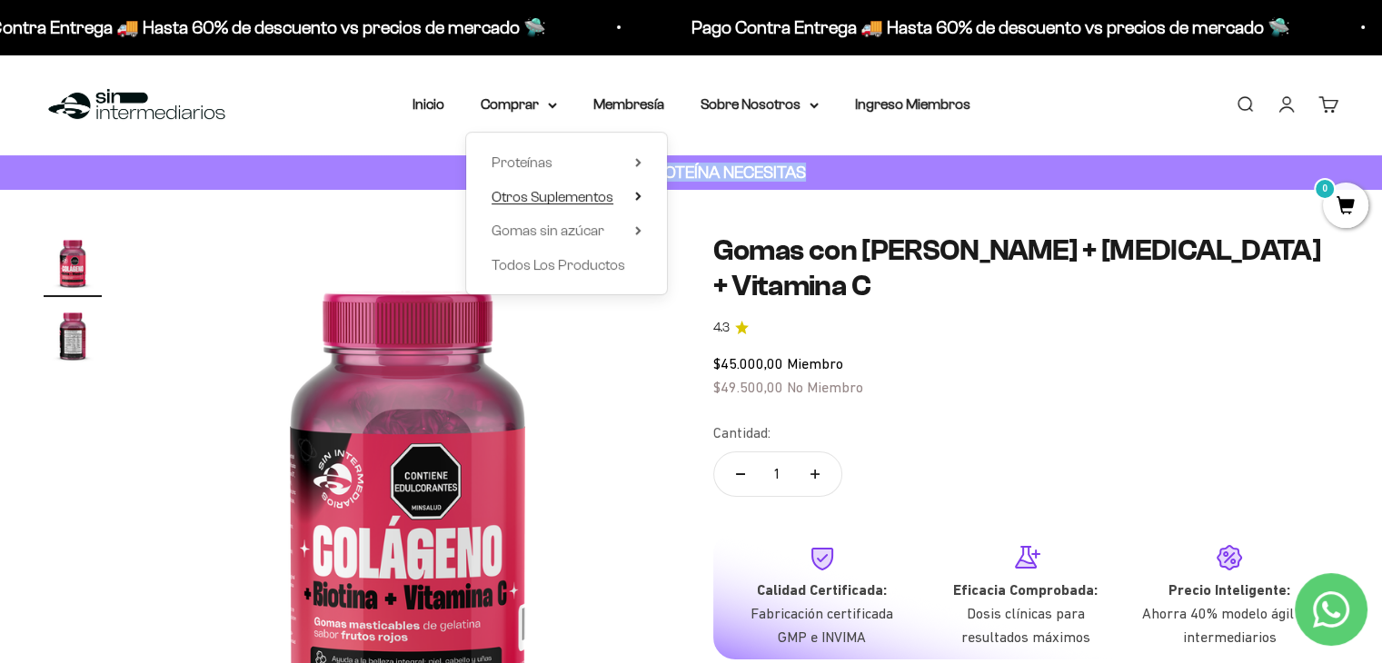
click at [541, 197] on span "Otros Suplementos" at bounding box center [552, 196] width 122 height 15
click at [534, 232] on span "Gomas sin azúcar" at bounding box center [547, 230] width 113 height 15
click at [514, 194] on span "Otros Suplementos" at bounding box center [552, 196] width 122 height 15
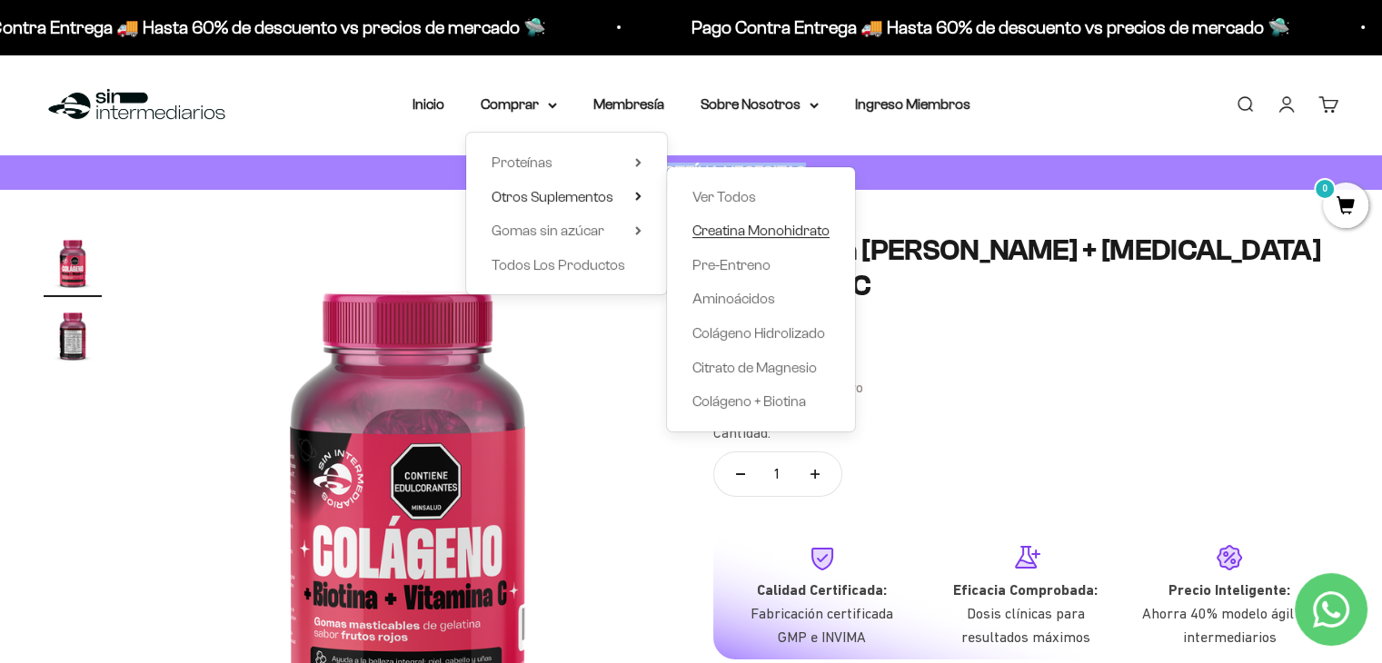
click at [723, 230] on span "Creatina Monohidrato" at bounding box center [760, 230] width 137 height 15
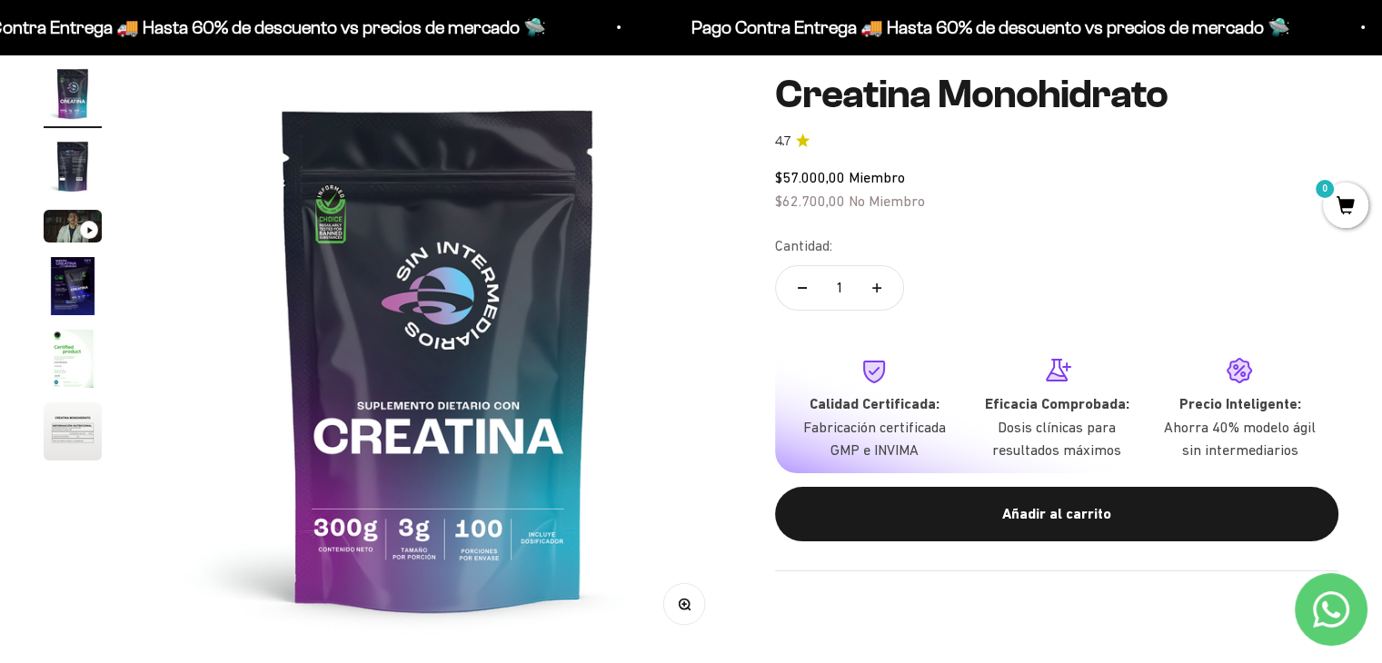
scroll to position [190, 0]
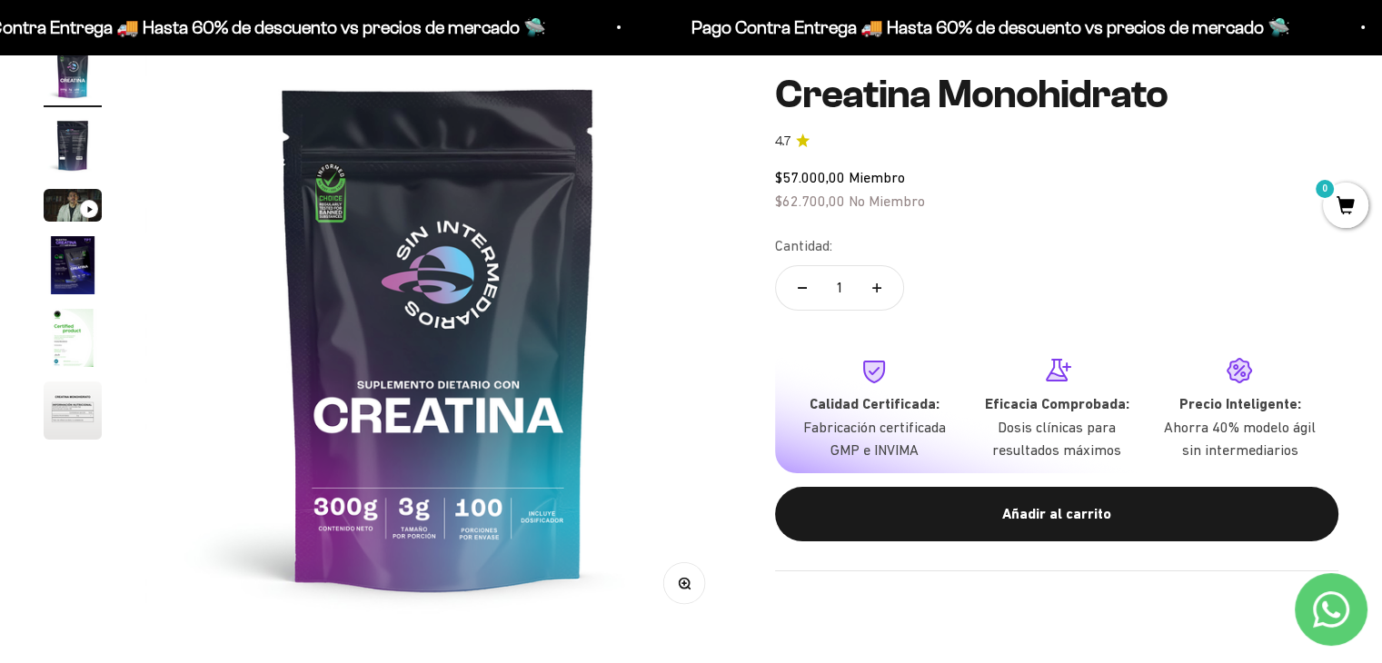
click at [62, 274] on img "Ir al artículo 4" at bounding box center [73, 265] width 58 height 58
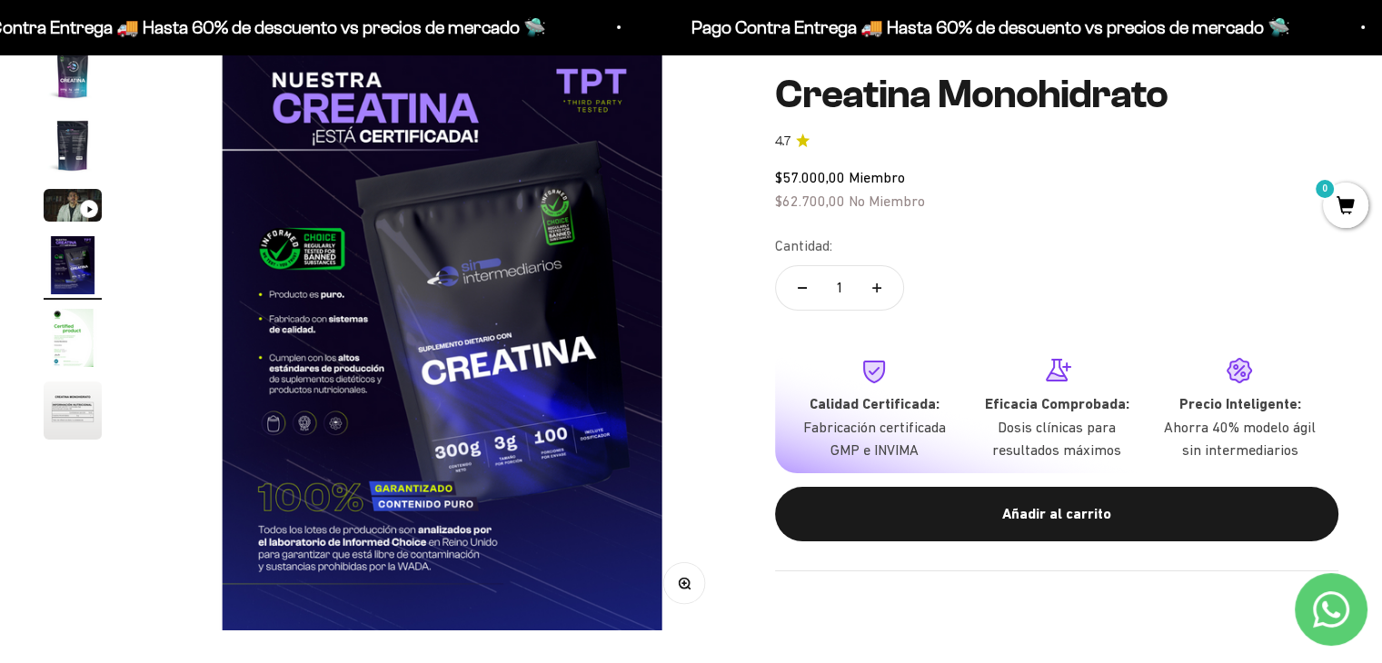
scroll to position [0, 1824]
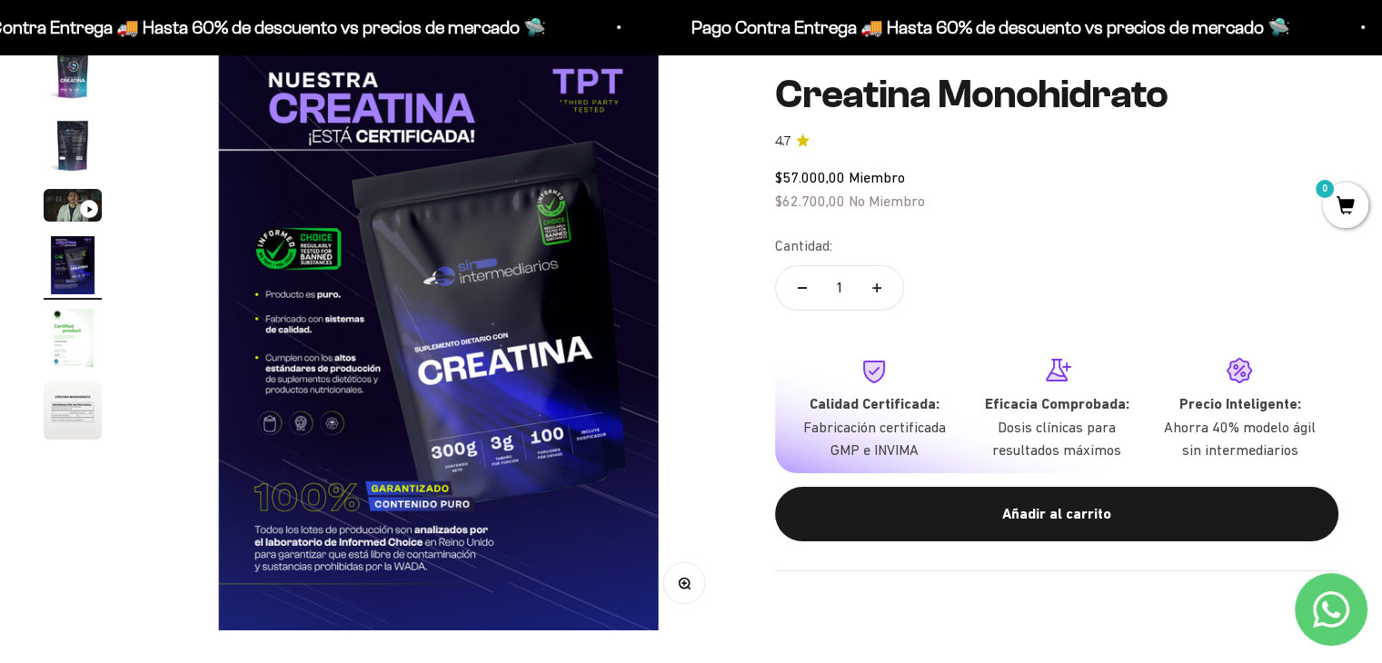
click at [72, 63] on img "Ir al artículo 1" at bounding box center [73, 73] width 58 height 58
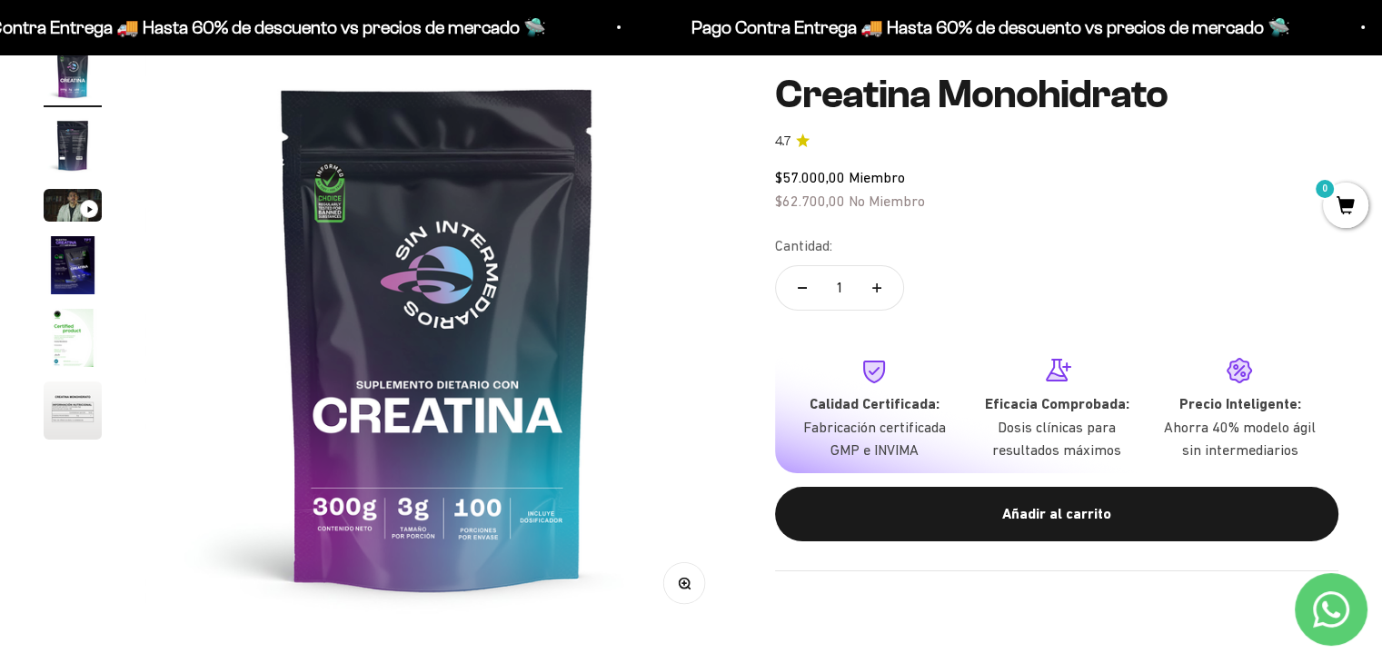
scroll to position [0, 0]
click at [75, 332] on img "Ir al artículo 5" at bounding box center [73, 338] width 58 height 58
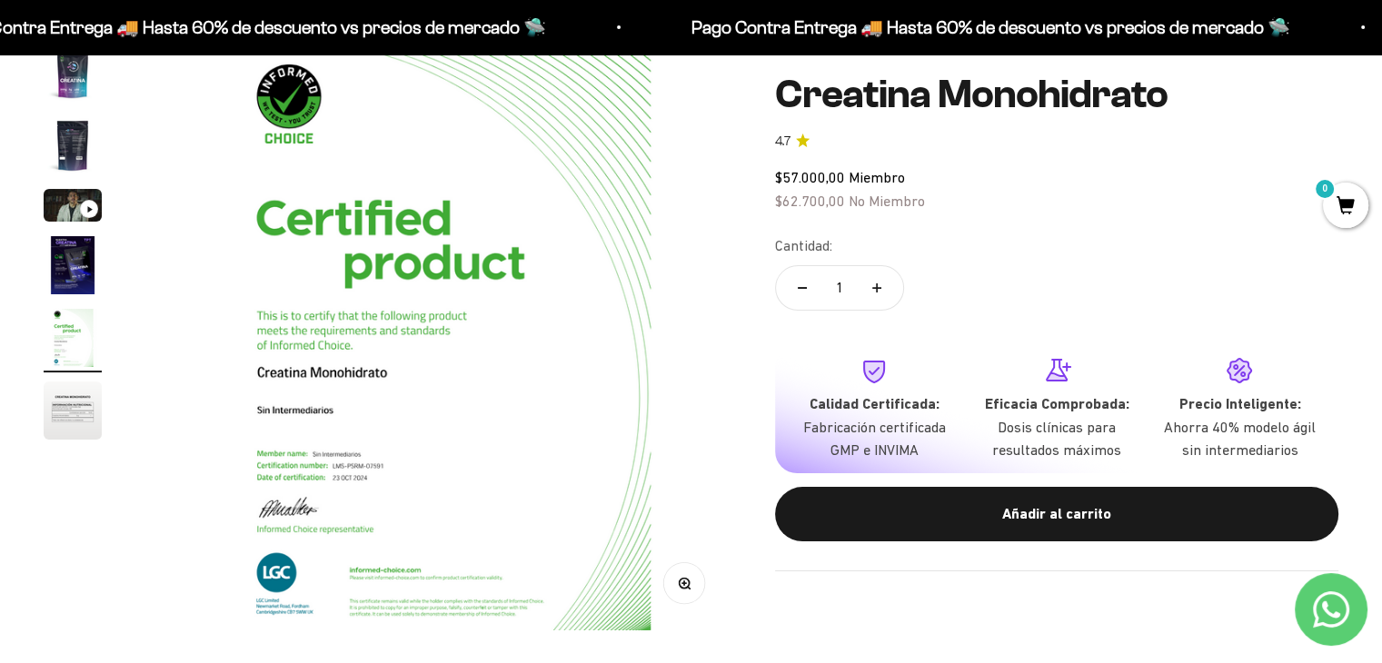
scroll to position [0, 2431]
click at [66, 404] on img "Ir al artículo 6" at bounding box center [73, 411] width 58 height 58
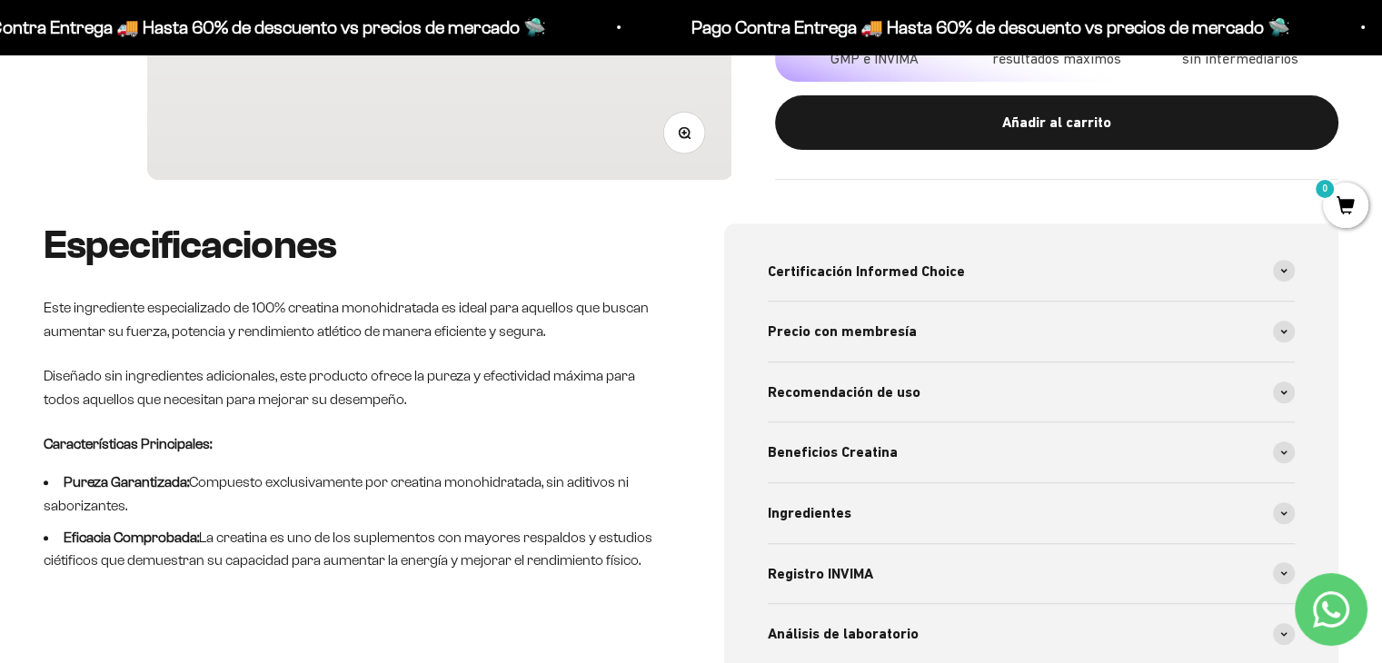
scroll to position [699, 0]
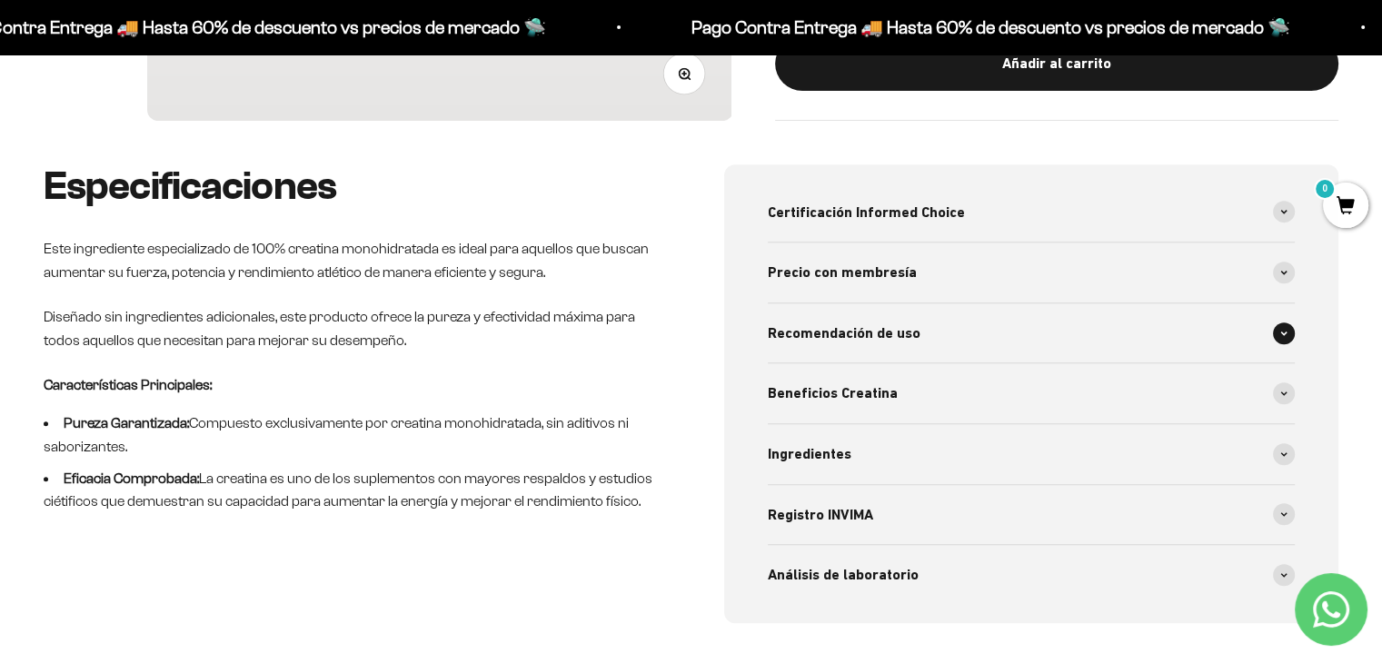
click at [1203, 336] on div "Recomendación de uso" at bounding box center [1032, 333] width 528 height 60
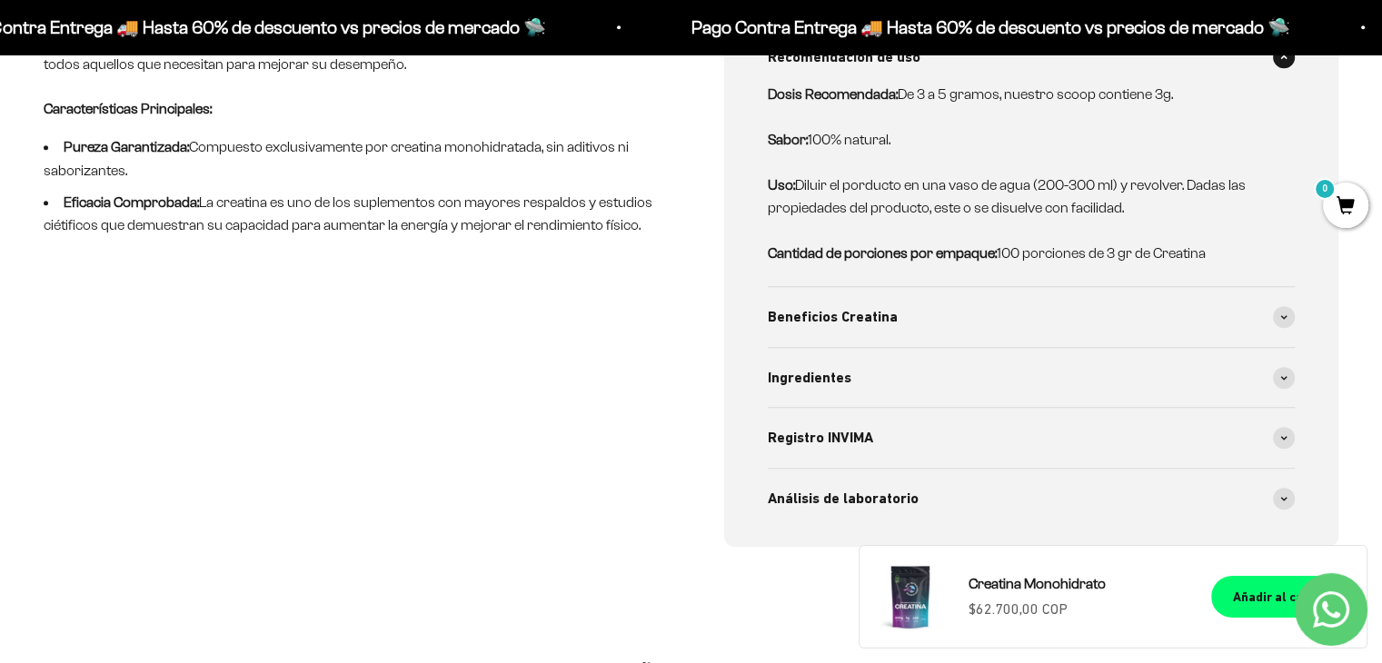
scroll to position [970, 0]
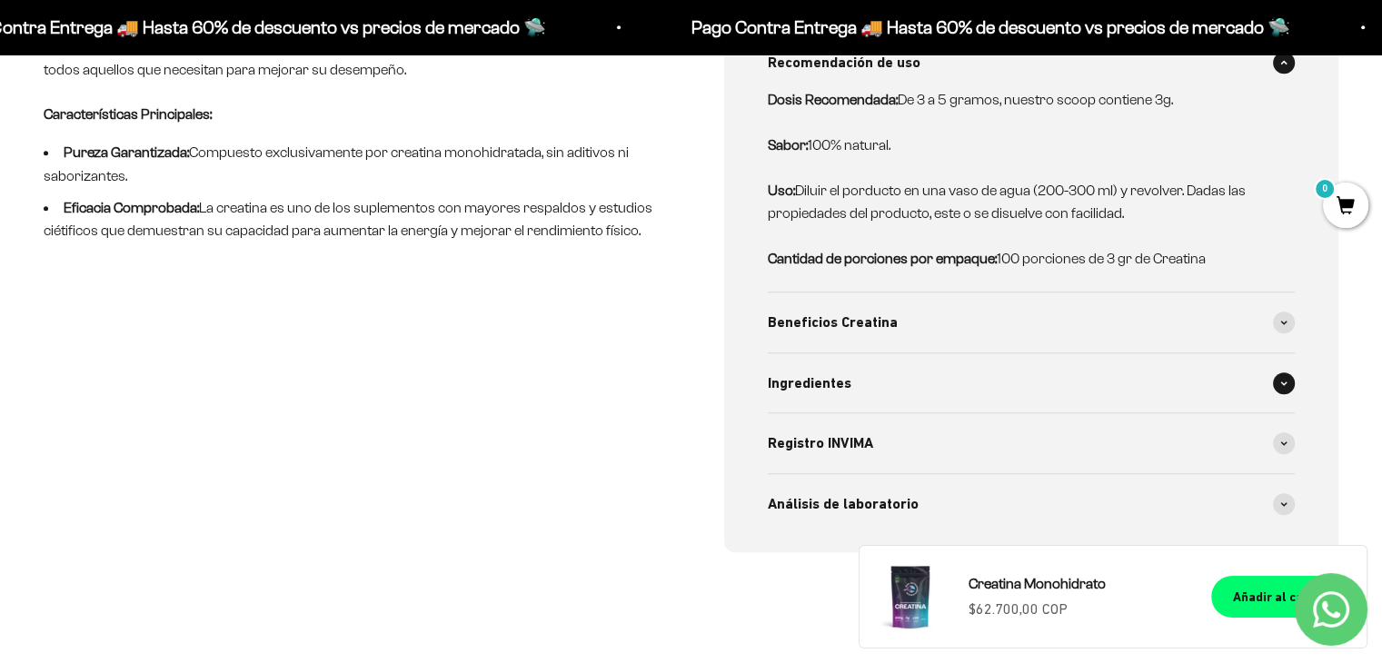
click at [1118, 372] on div "Ingredientes" at bounding box center [1032, 383] width 528 height 60
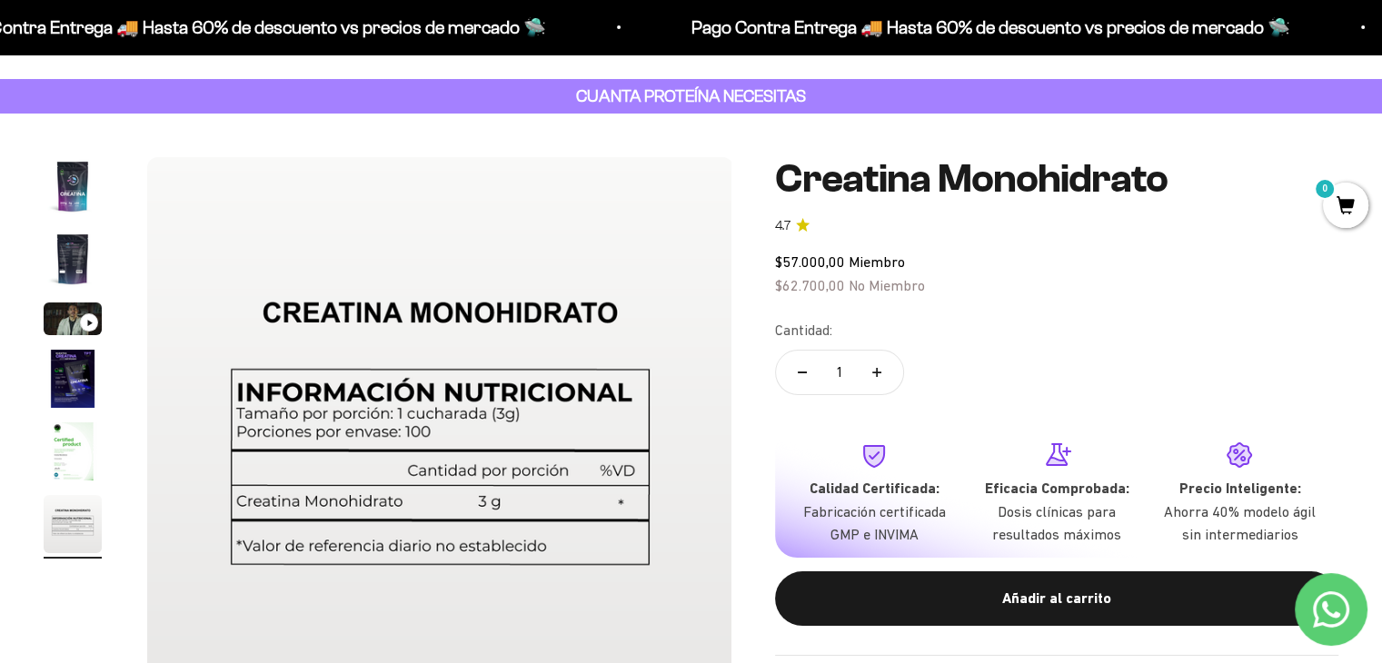
scroll to position [70, 0]
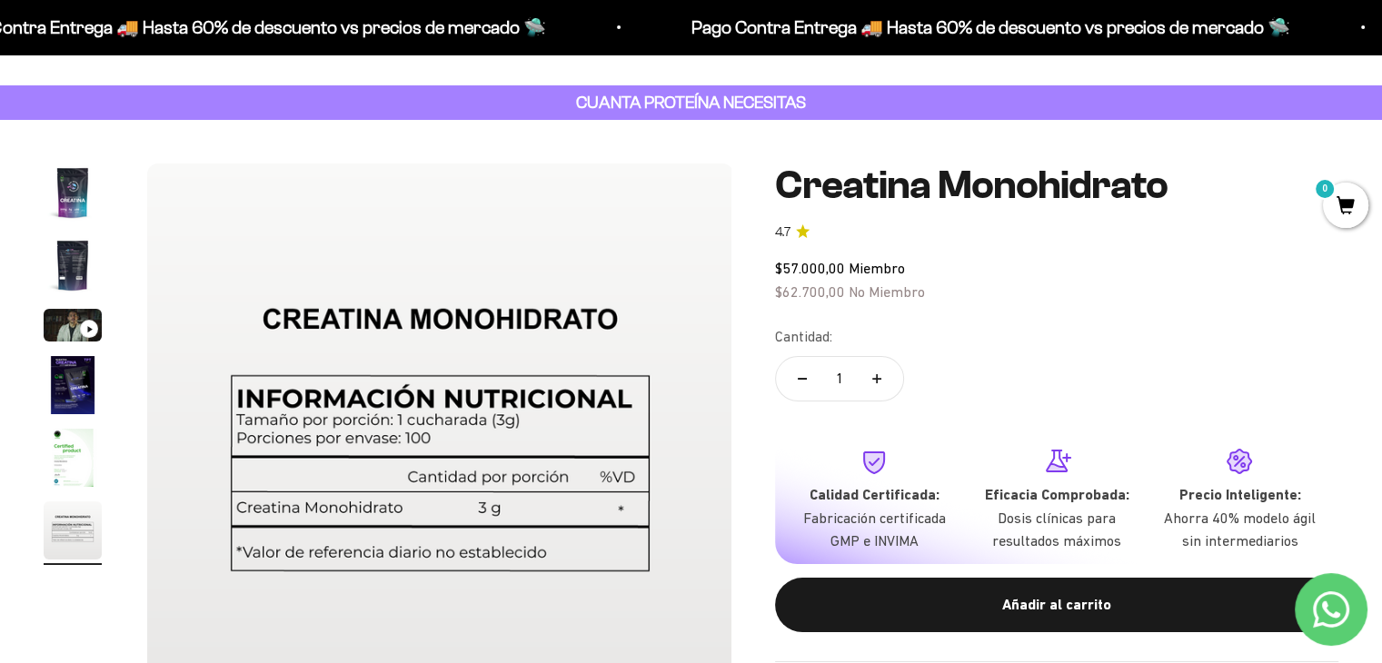
click at [74, 194] on img "Ir al artículo 1" at bounding box center [73, 193] width 58 height 58
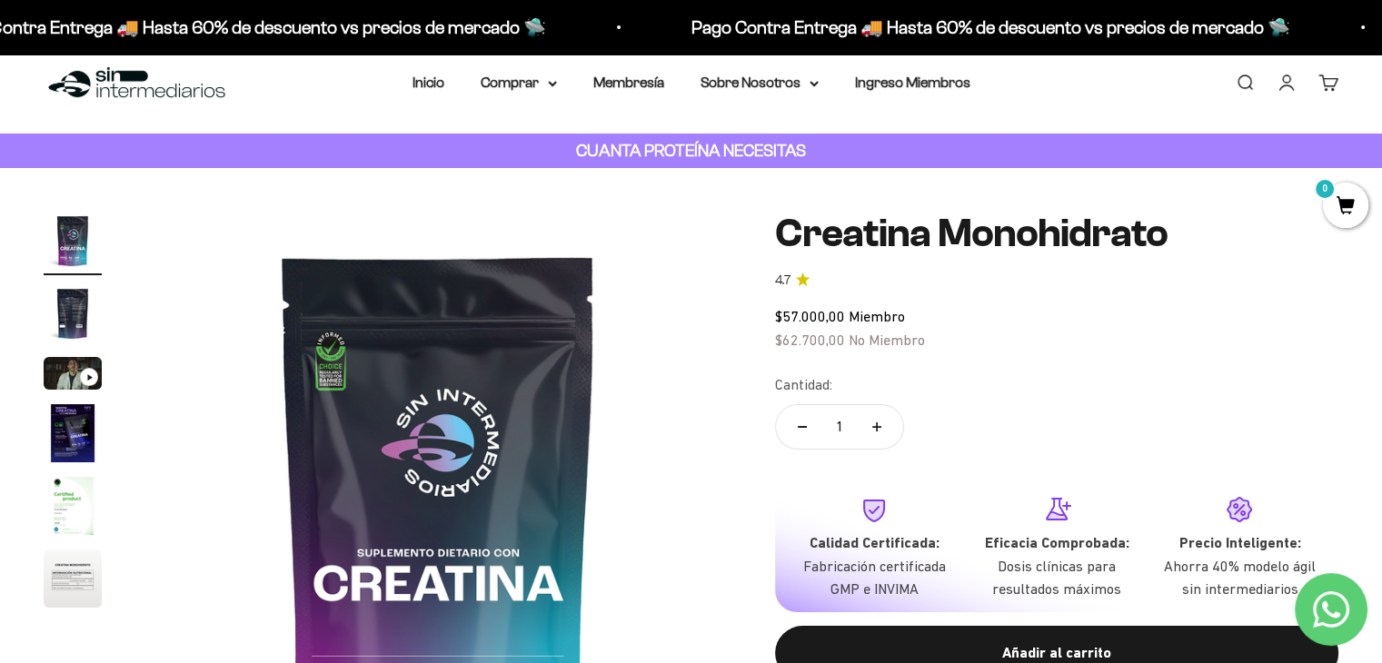
scroll to position [0, 0]
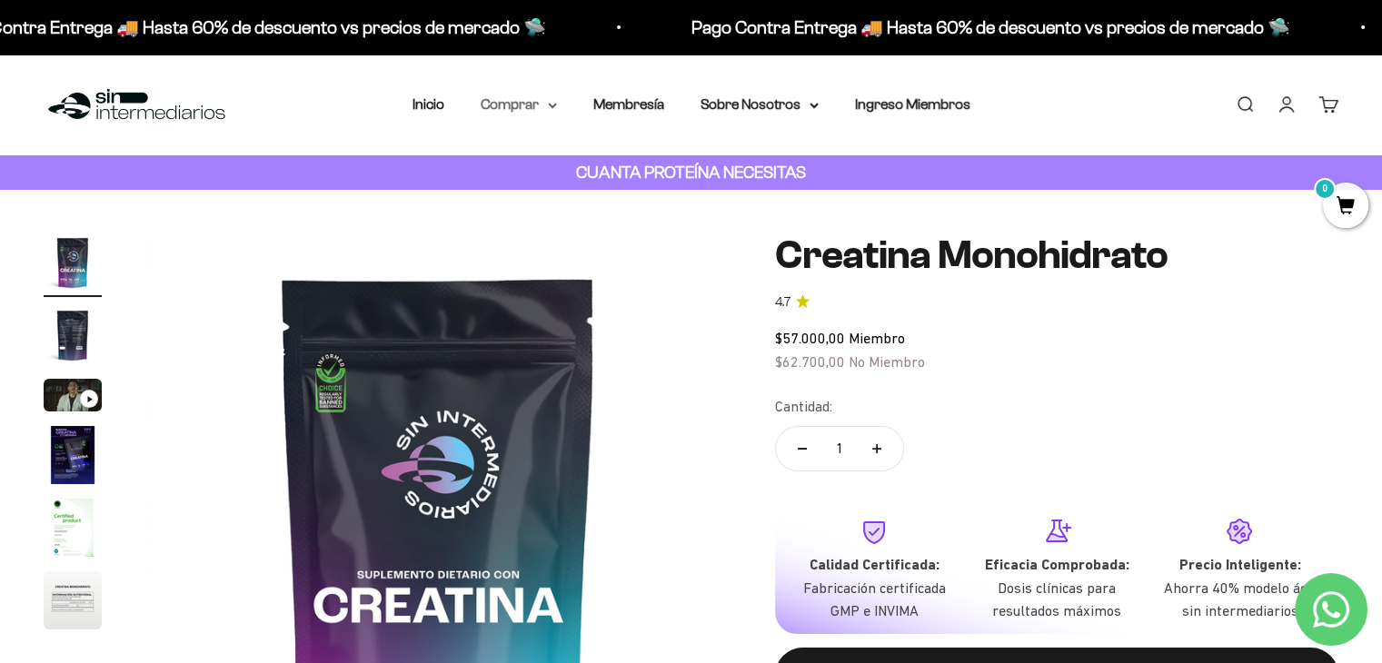
click at [504, 107] on summary "Comprar" at bounding box center [519, 105] width 76 height 24
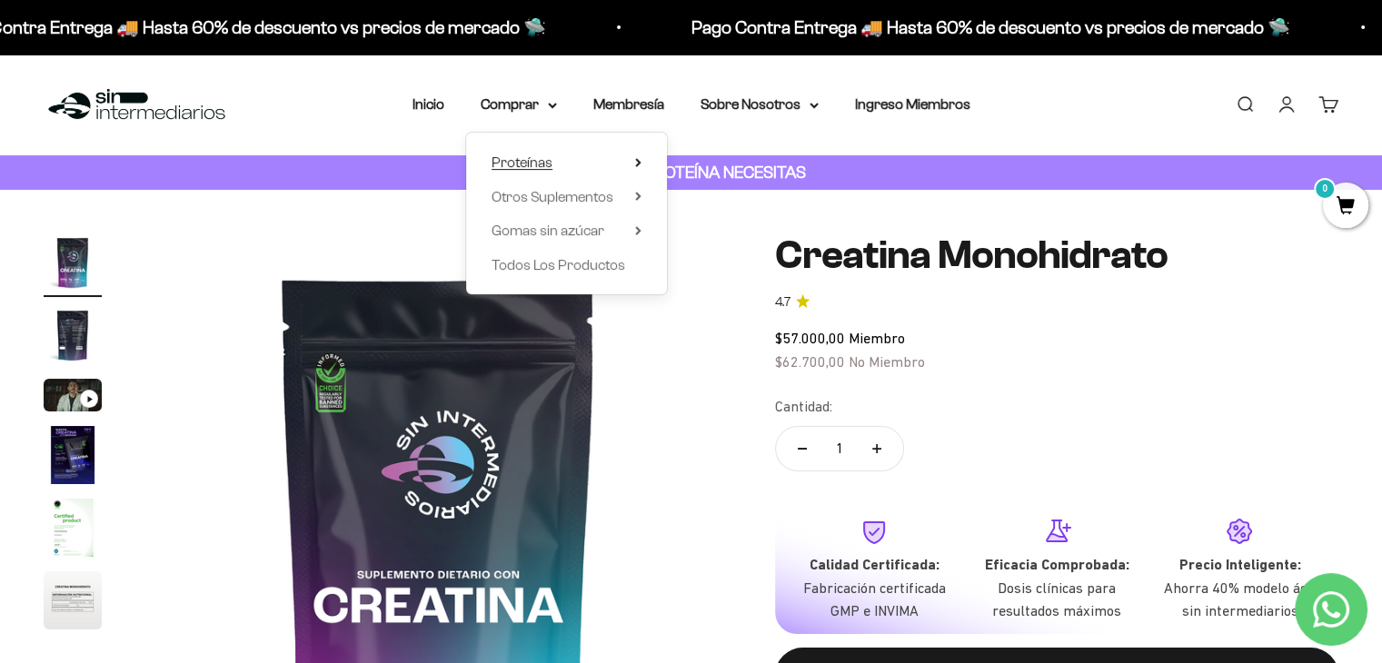
click at [539, 161] on span "Proteínas" at bounding box center [521, 161] width 61 height 15
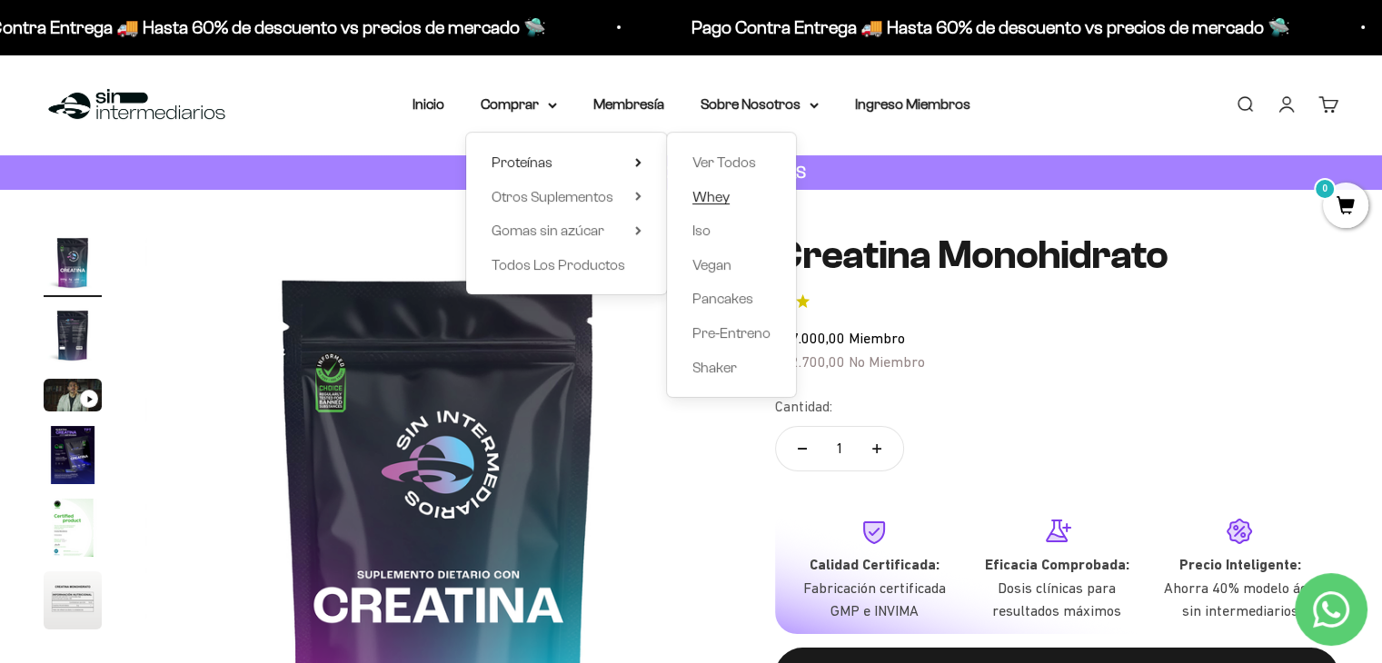
click at [717, 192] on span "Whey" at bounding box center [710, 196] width 37 height 15
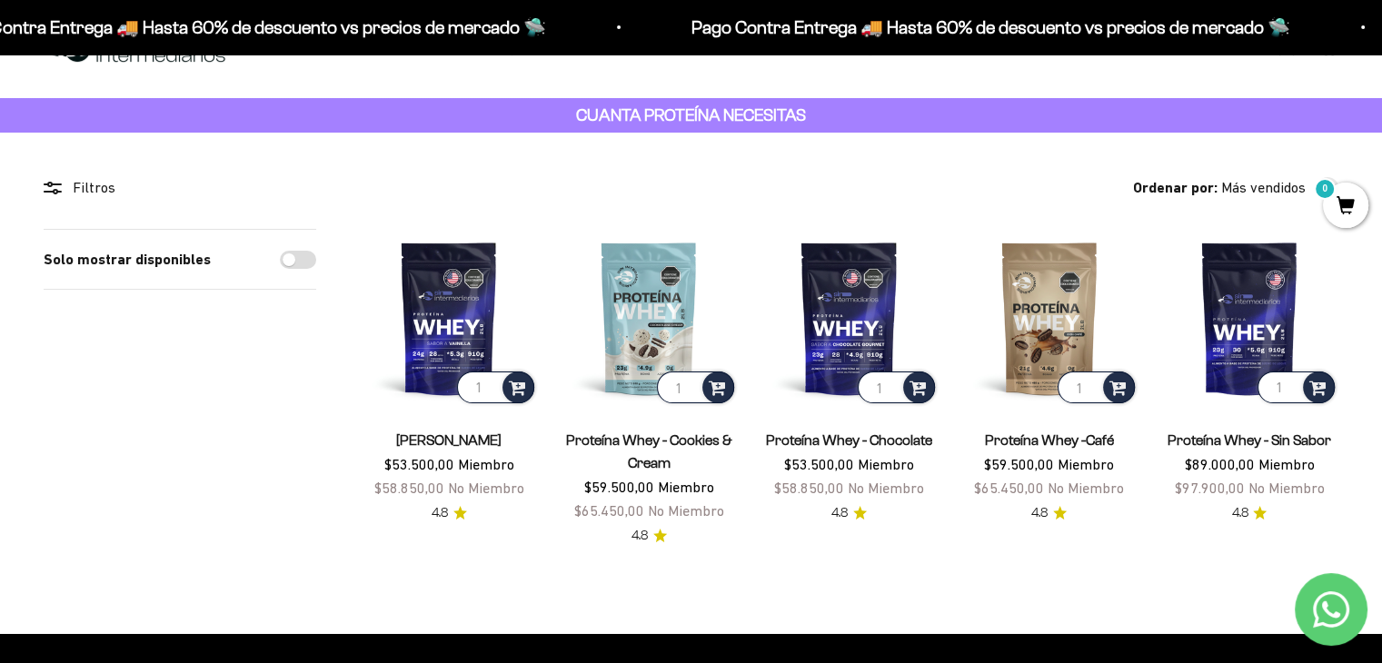
scroll to position [69, 0]
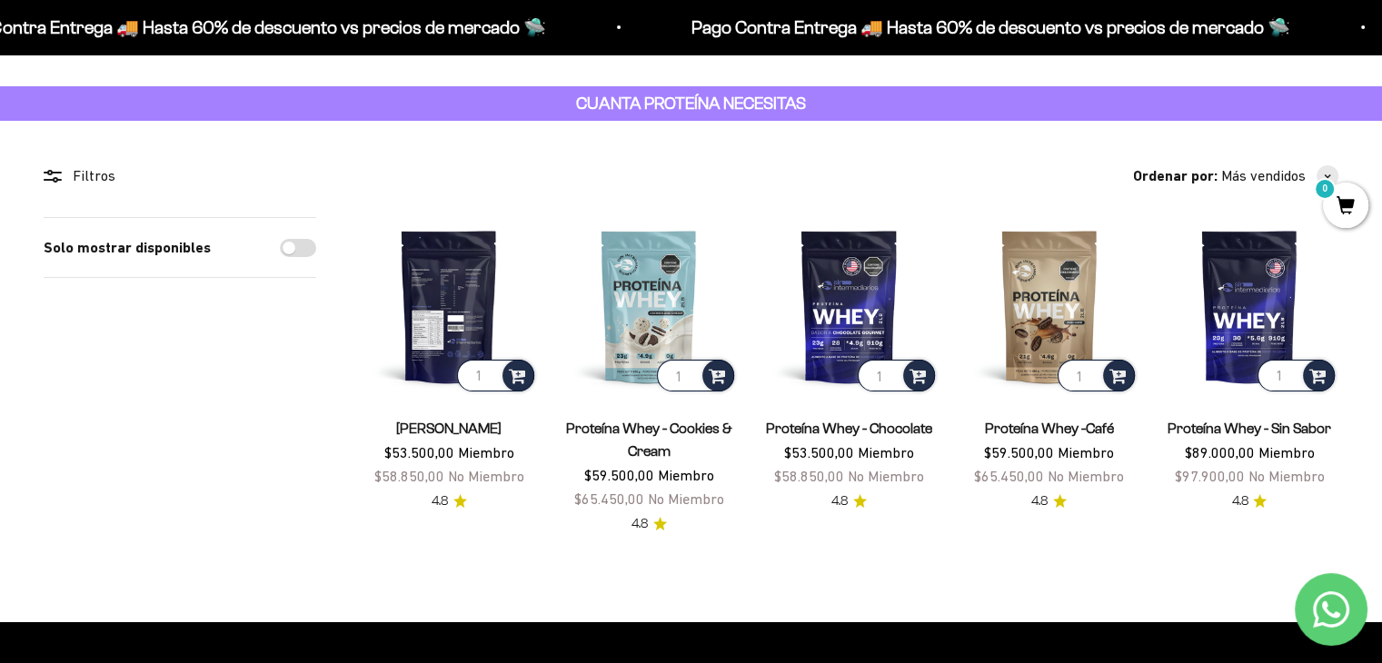
click at [463, 281] on img at bounding box center [449, 306] width 178 height 178
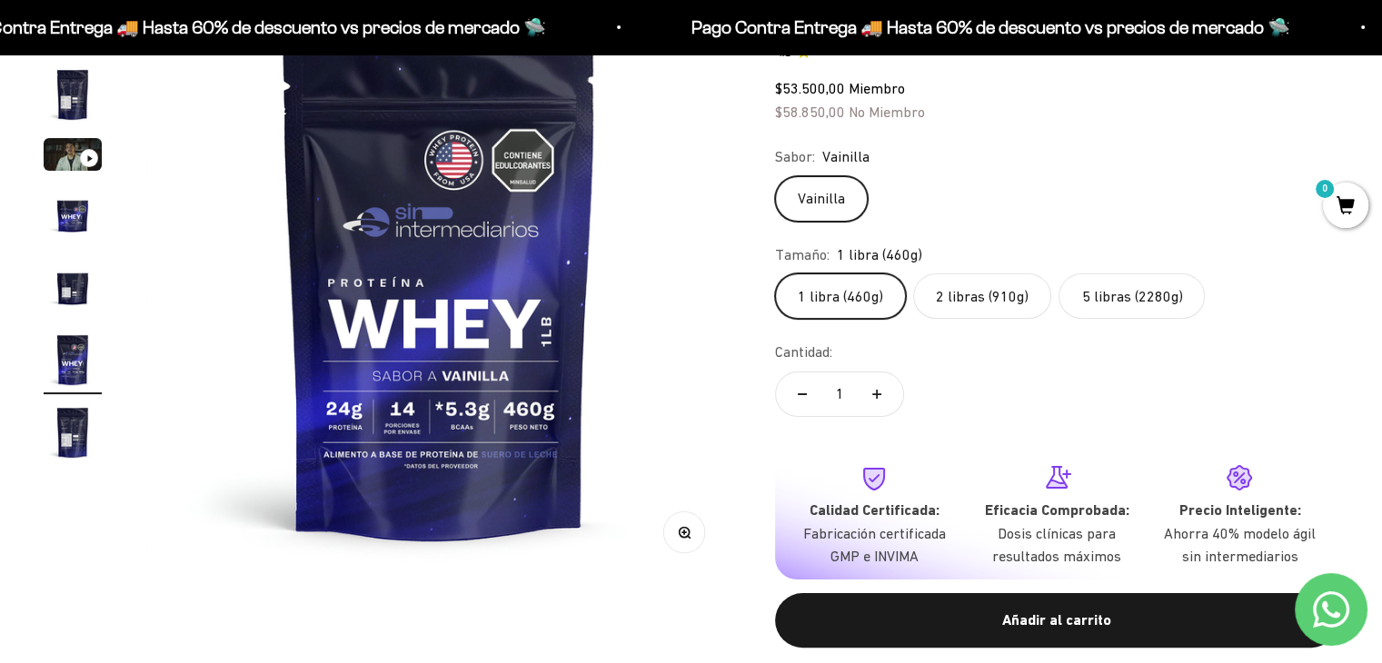
scroll to position [233, 0]
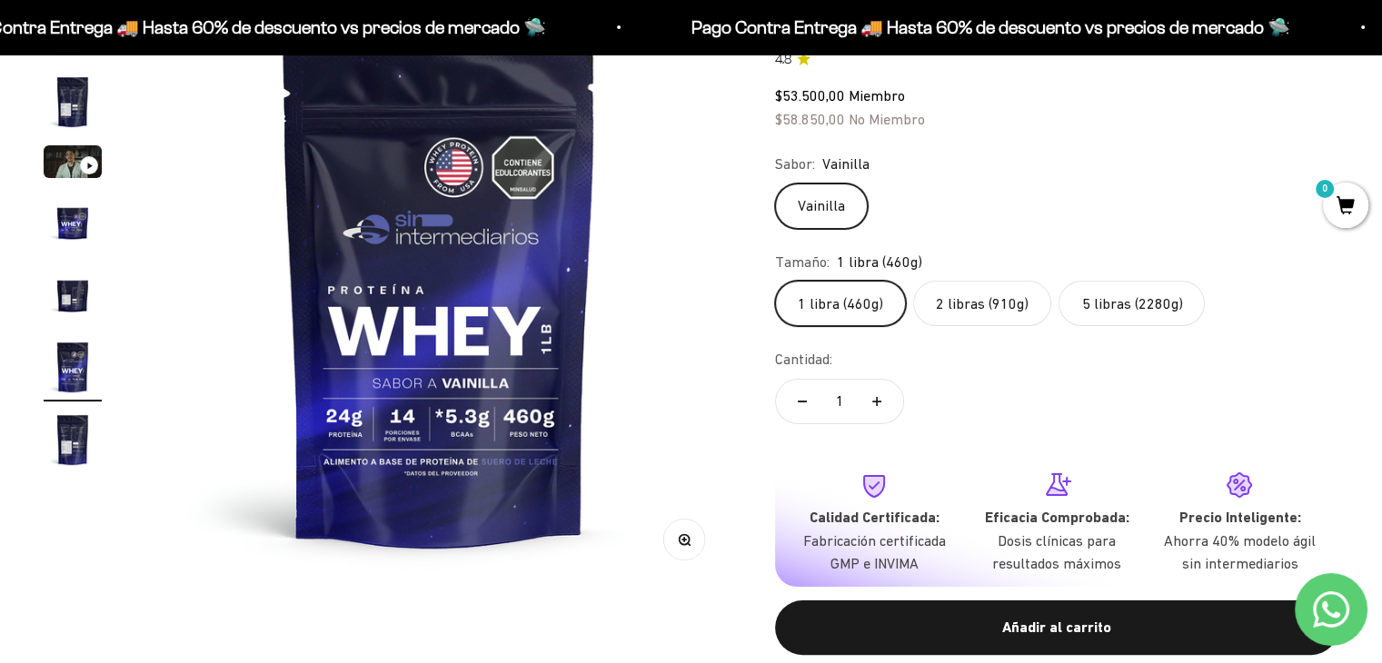
click at [995, 312] on label "2 libras (910g)" at bounding box center [982, 303] width 138 height 45
click at [775, 281] on input "2 libras (910g)" at bounding box center [774, 280] width 1 height 1
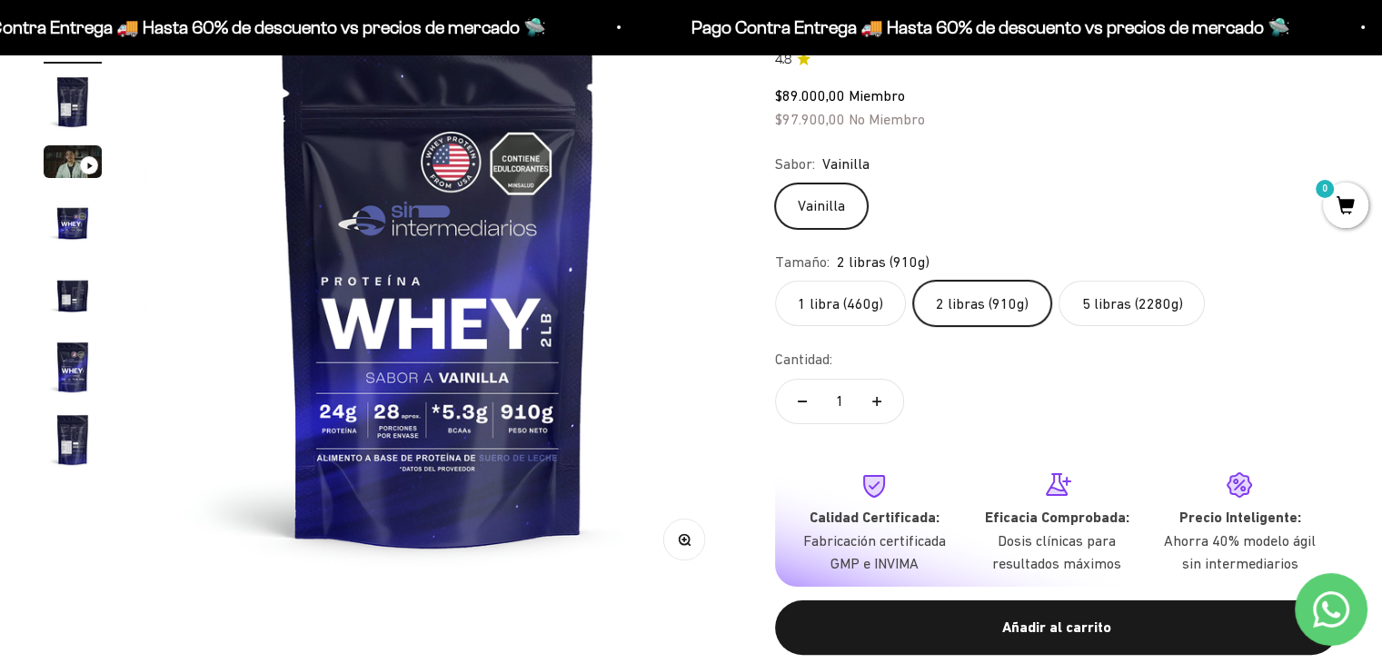
click at [808, 312] on label "1 libra (460g)" at bounding box center [840, 303] width 131 height 45
click at [775, 281] on input "1 libra (460g)" at bounding box center [774, 280] width 1 height 1
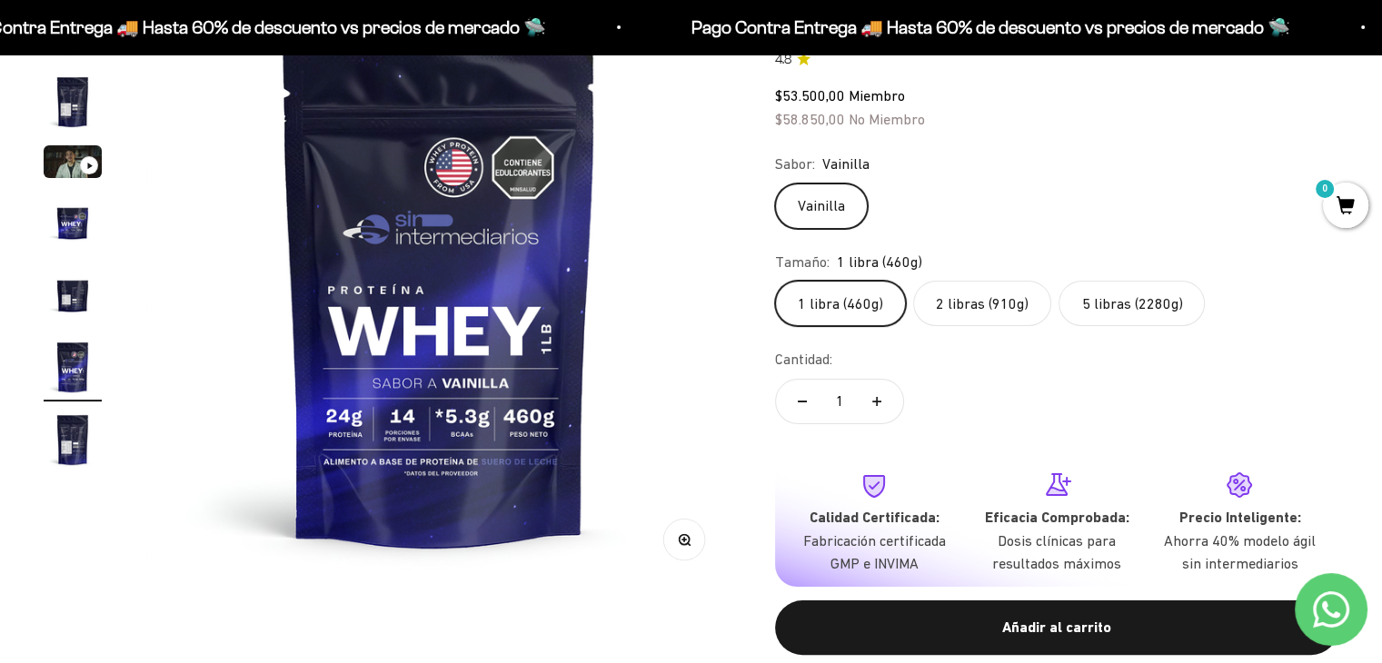
click at [967, 307] on label "2 libras (910g)" at bounding box center [982, 303] width 138 height 45
click at [775, 281] on input "2 libras (910g)" at bounding box center [774, 280] width 1 height 1
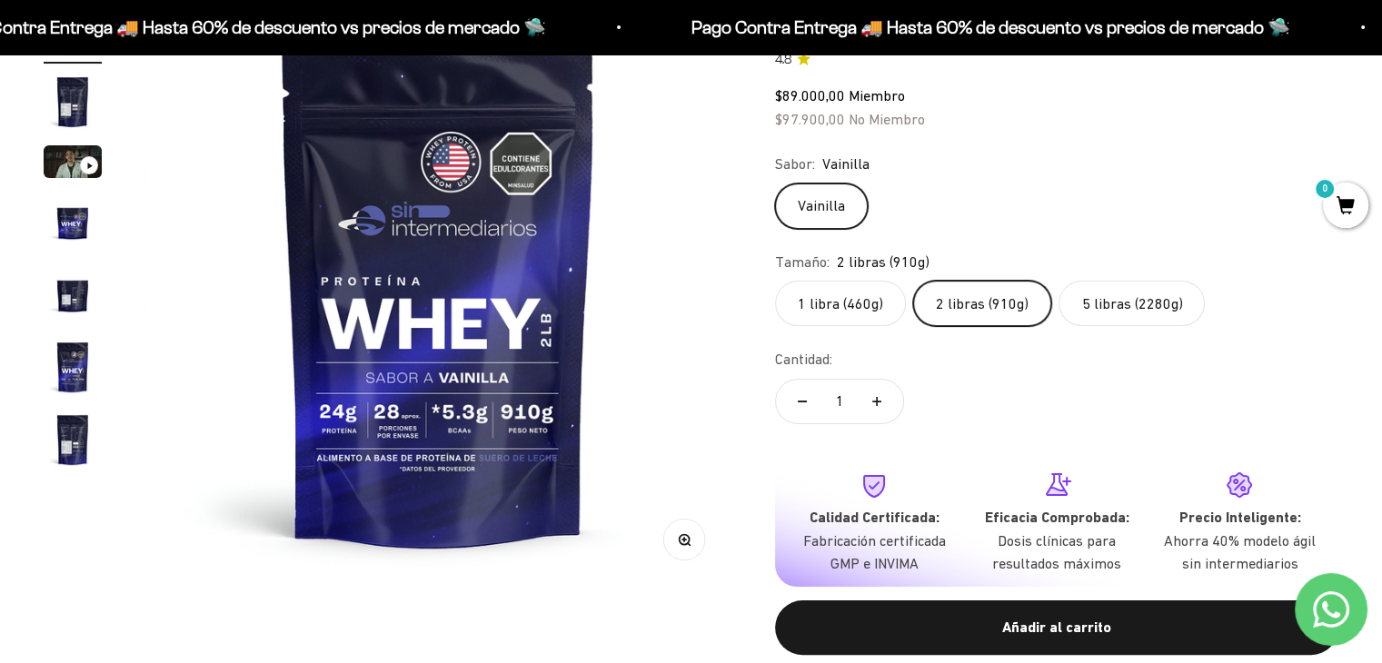
click at [1099, 303] on label "5 libras (2280g)" at bounding box center [1131, 303] width 146 height 45
click at [775, 281] on input "5 libras (2280g)" at bounding box center [774, 280] width 1 height 1
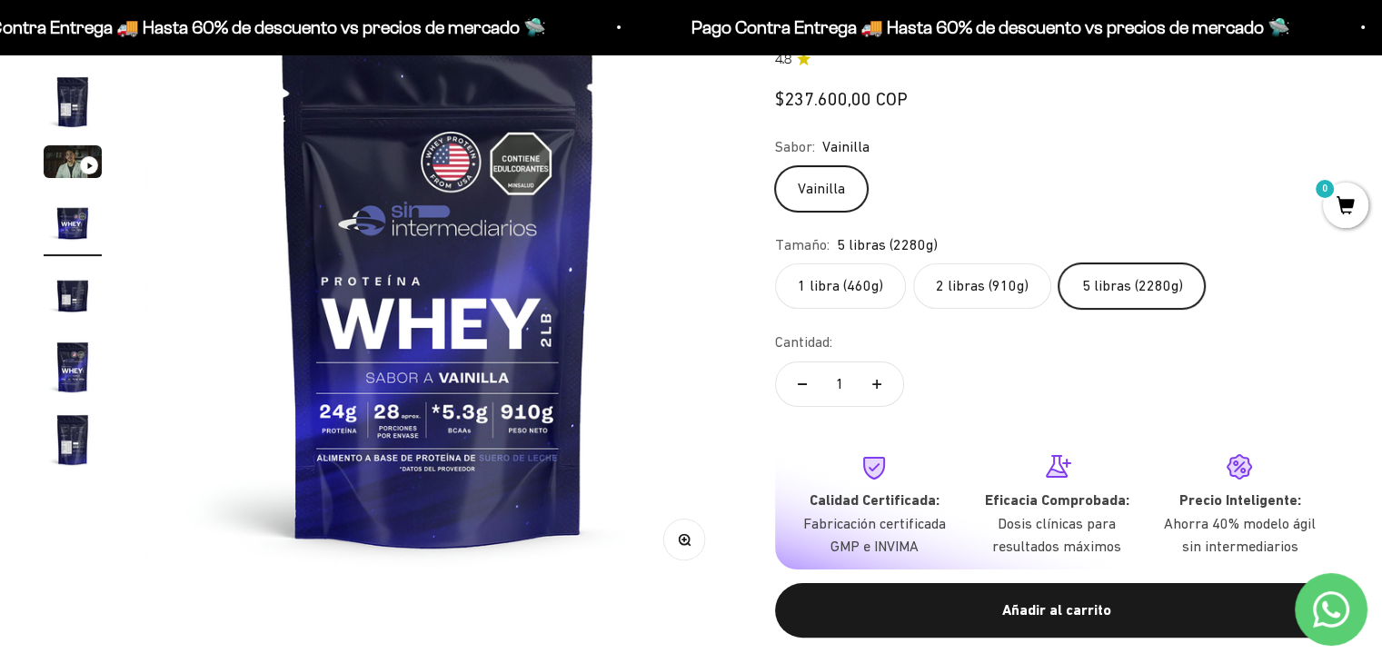
scroll to position [0, 1824]
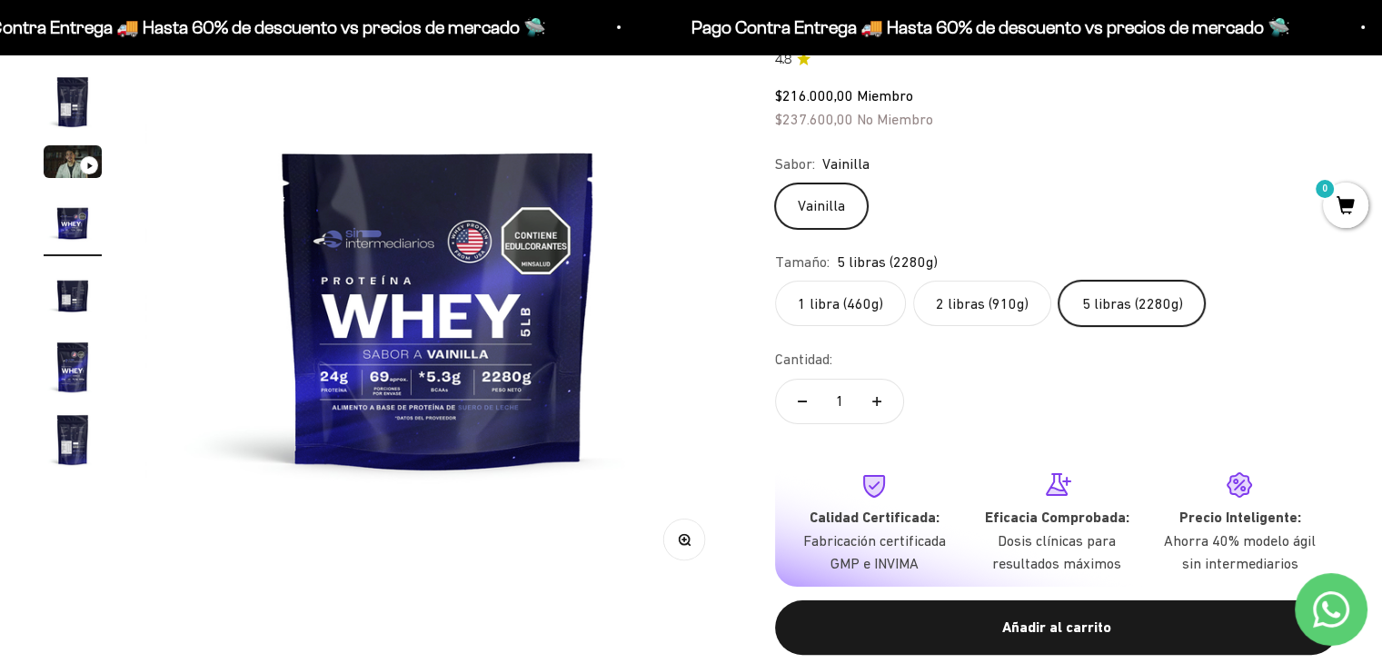
click at [963, 296] on label "2 libras (910g)" at bounding box center [982, 303] width 138 height 45
click at [775, 281] on input "2 libras (910g)" at bounding box center [774, 280] width 1 height 1
